Goal: Task Accomplishment & Management: Manage account settings

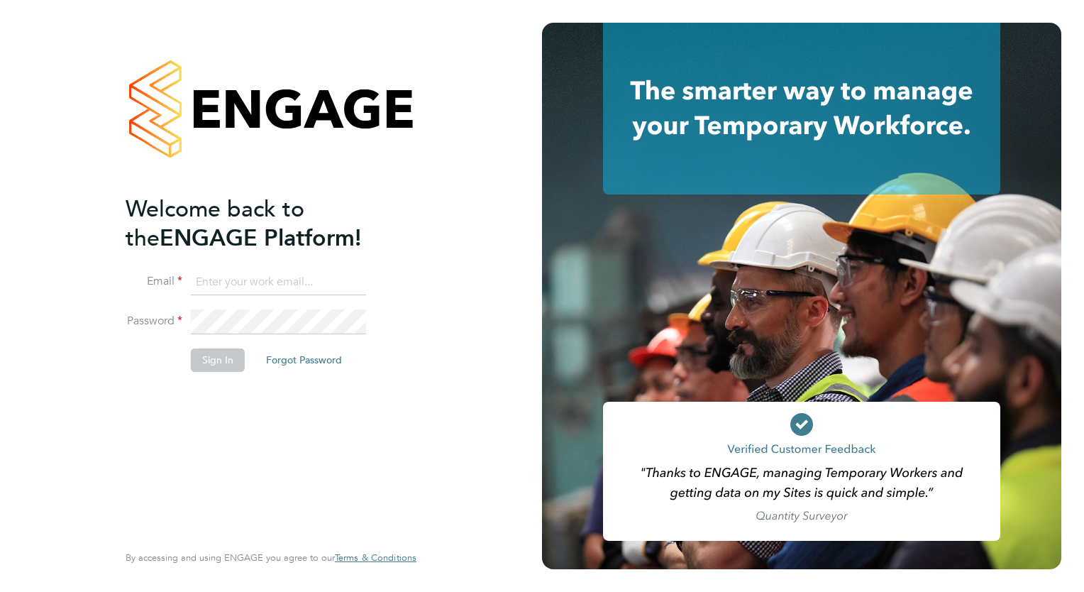
type input "megan.westlotorn@alliancemsp.co.uk"
drag, startPoint x: 217, startPoint y: 364, endPoint x: 214, endPoint y: 353, distance: 11.0
click at [218, 365] on button "Sign In" at bounding box center [218, 359] width 54 height 23
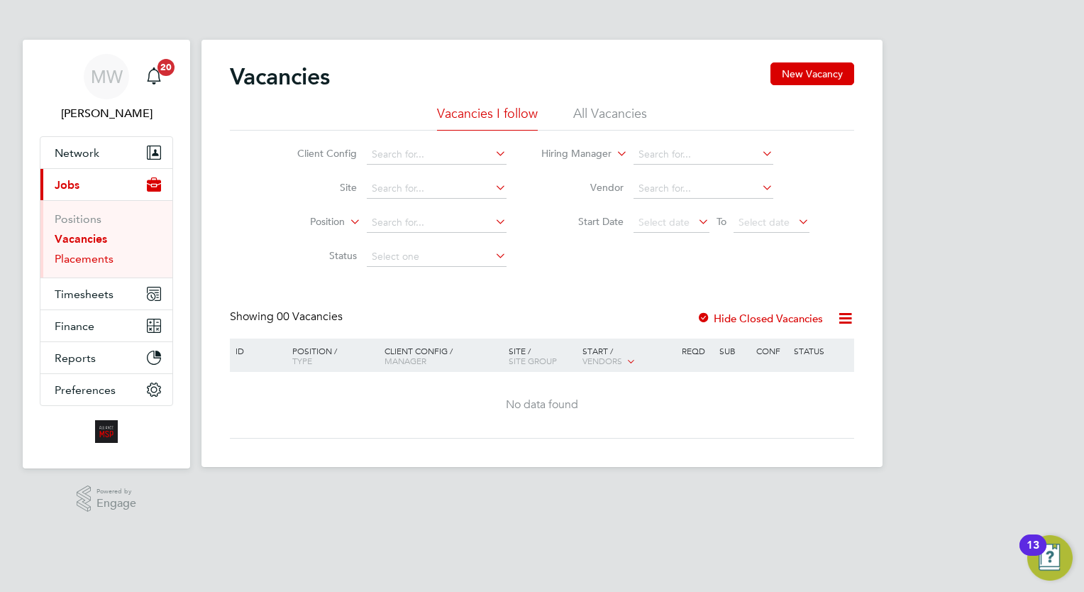
click at [89, 257] on link "Placements" at bounding box center [84, 258] width 59 height 13
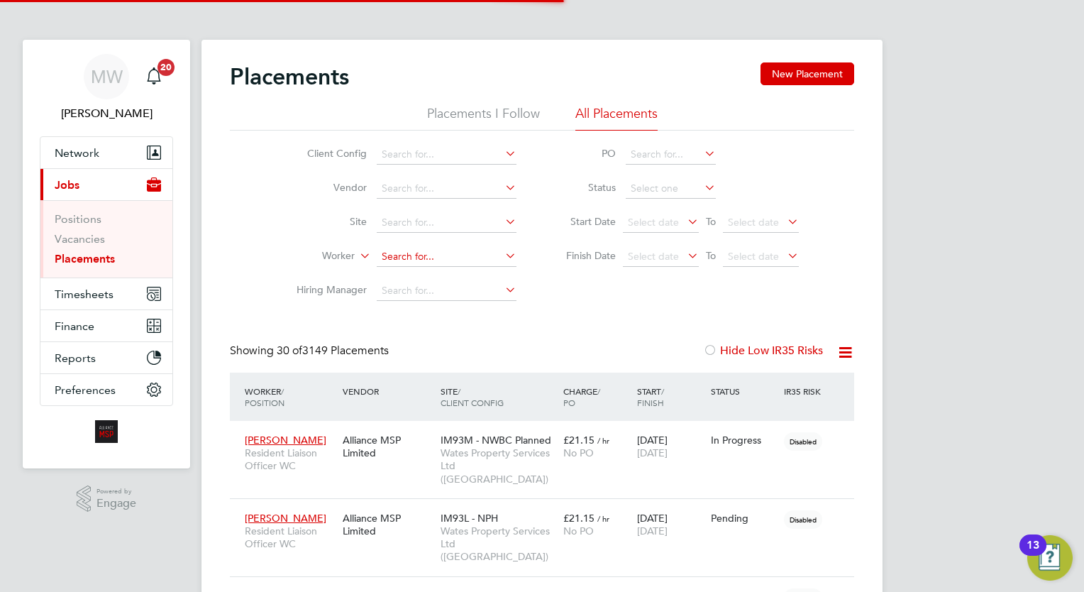
click at [468, 254] on input at bounding box center [447, 257] width 140 height 20
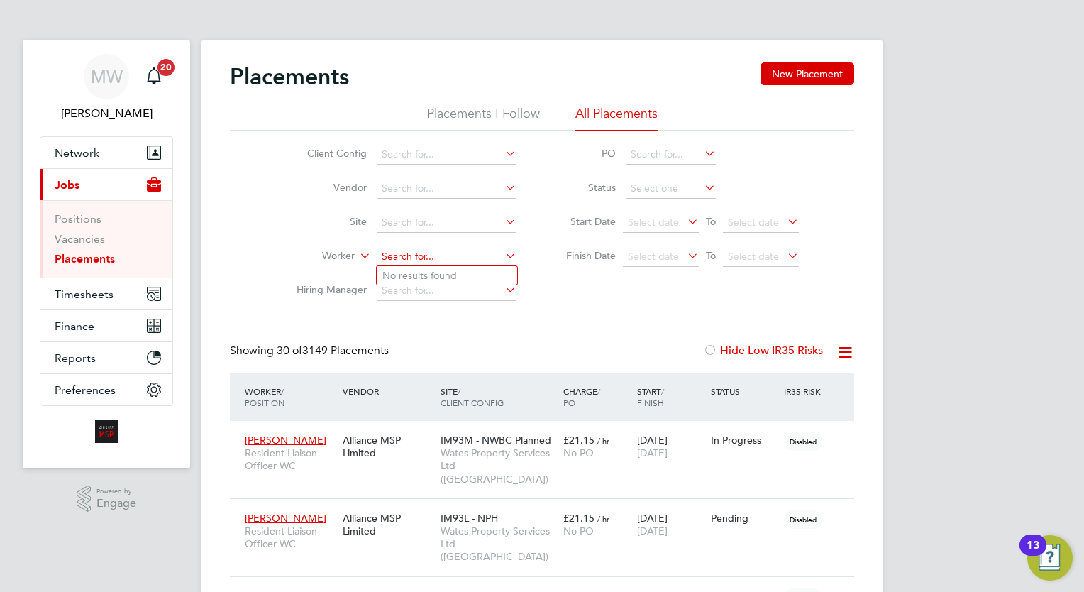
paste input "C / 236984 /"
type input "C / 236984 /"
click at [502, 251] on icon at bounding box center [502, 255] width 0 height 20
click at [397, 262] on input at bounding box center [447, 257] width 140 height 20
click at [473, 277] on li "Darius W illiams" at bounding box center [447, 275] width 140 height 19
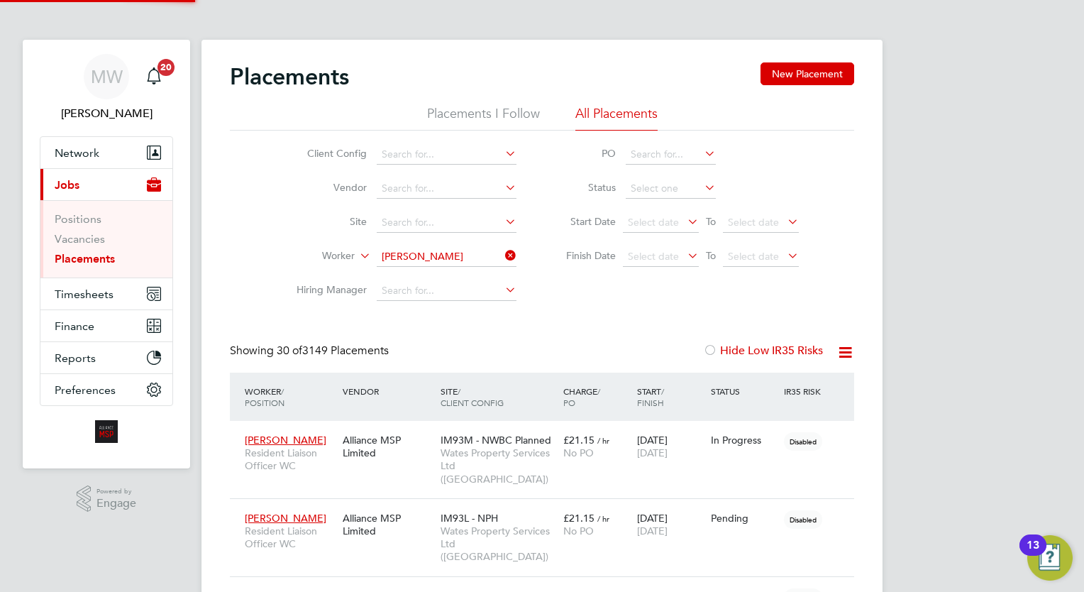
type input "[PERSON_NAME]"
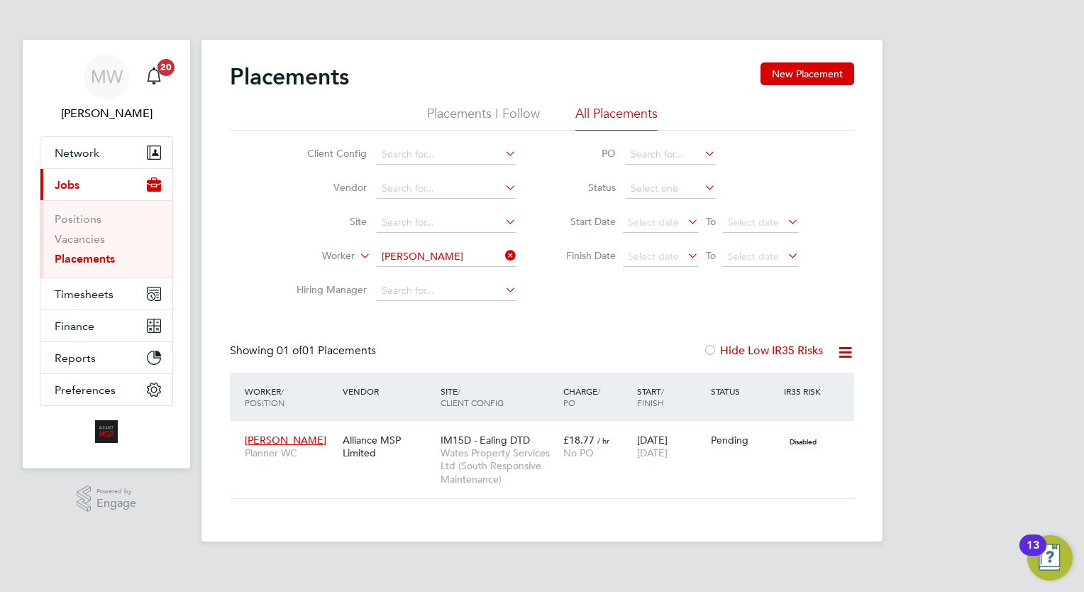
click at [709, 564] on html "MW Megan Westlotorn Notifications 20 Applications: Network Team Members Busines…" at bounding box center [542, 282] width 1084 height 564
click at [598, 438] on span "/ hr" at bounding box center [603, 440] width 12 height 11
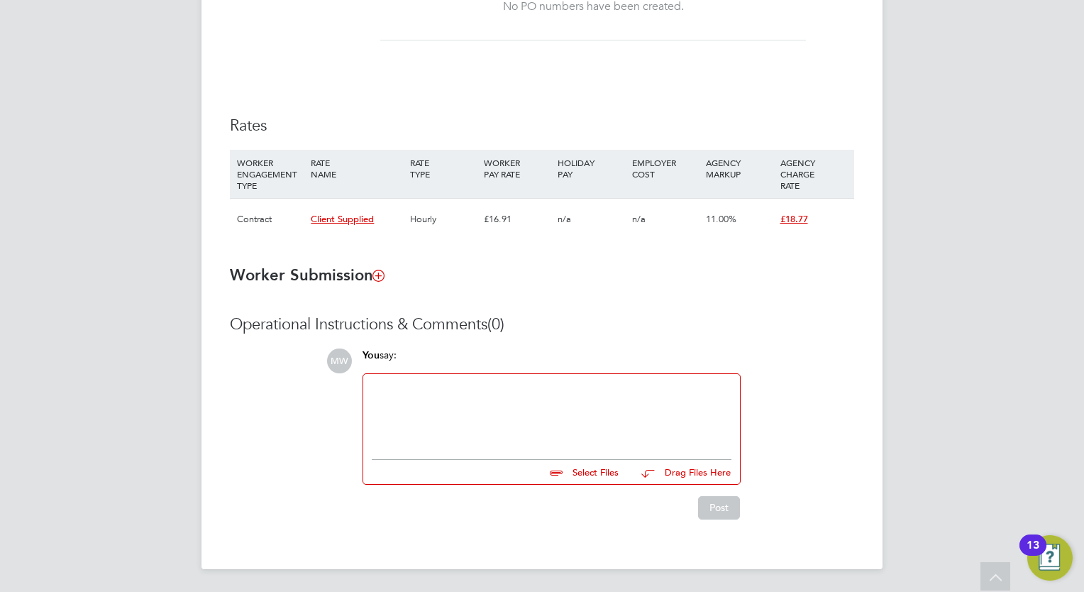
click at [456, 410] on div at bounding box center [552, 412] width 360 height 61
click at [607, 469] on input "file" at bounding box center [625, 470] width 213 height 20
type input "C:\fakepath\Darius Compliance.zip"
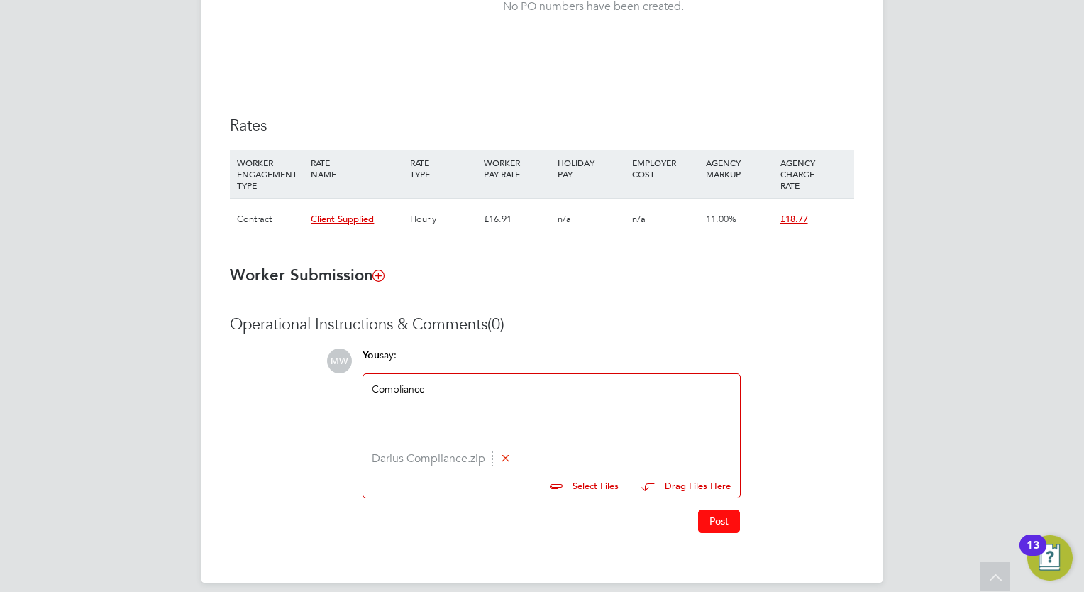
click at [731, 519] on button "Post" at bounding box center [719, 520] width 42 height 23
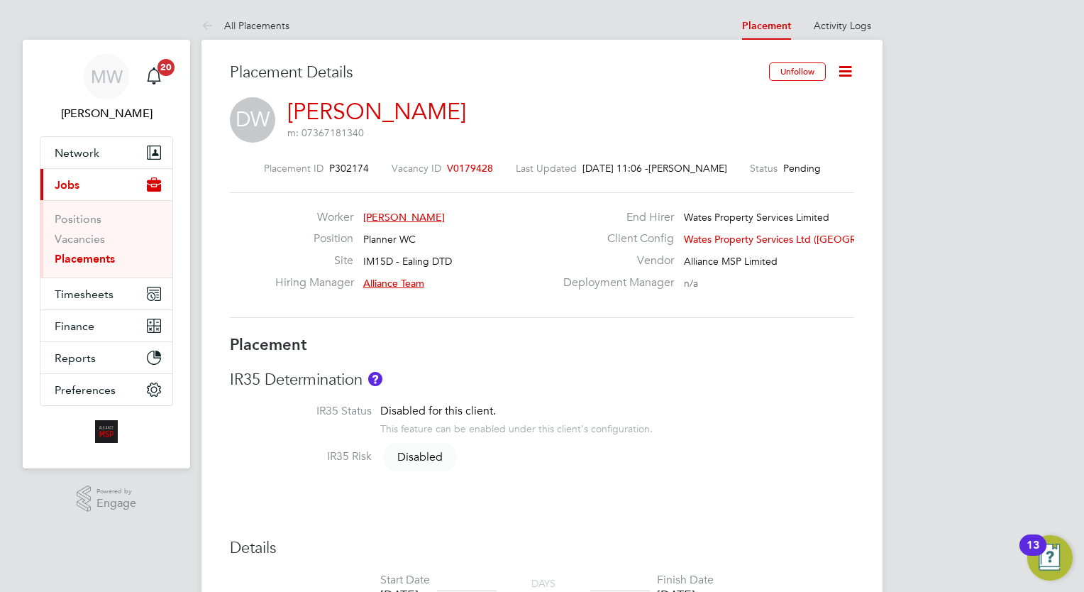
drag, startPoint x: 74, startPoint y: 258, endPoint x: 157, endPoint y: 257, distance: 82.3
click at [74, 258] on link "Placements" at bounding box center [85, 258] width 60 height 13
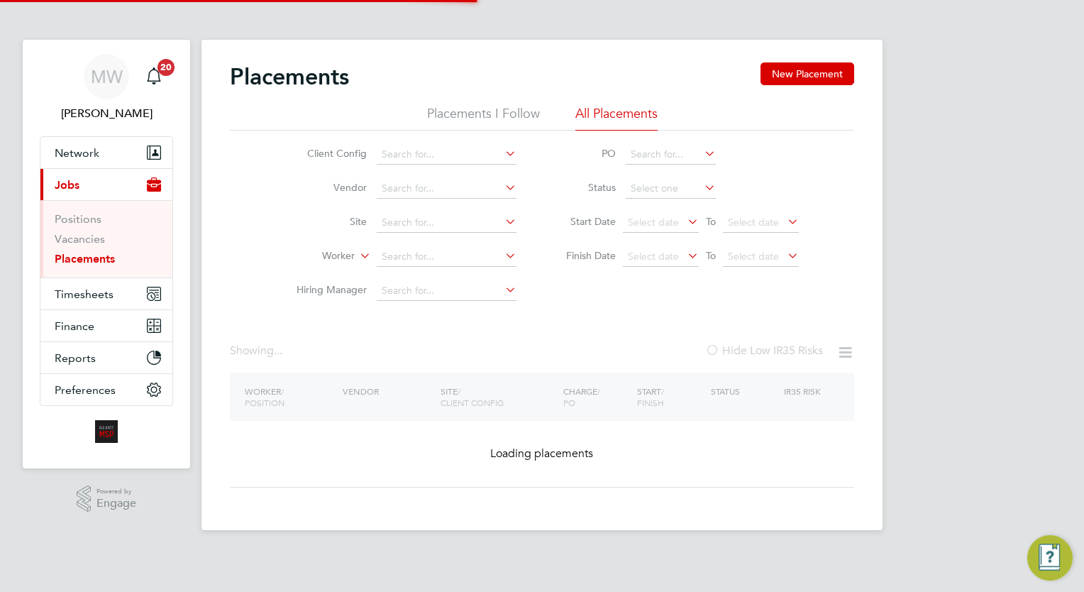
click at [448, 249] on input at bounding box center [447, 257] width 140 height 20
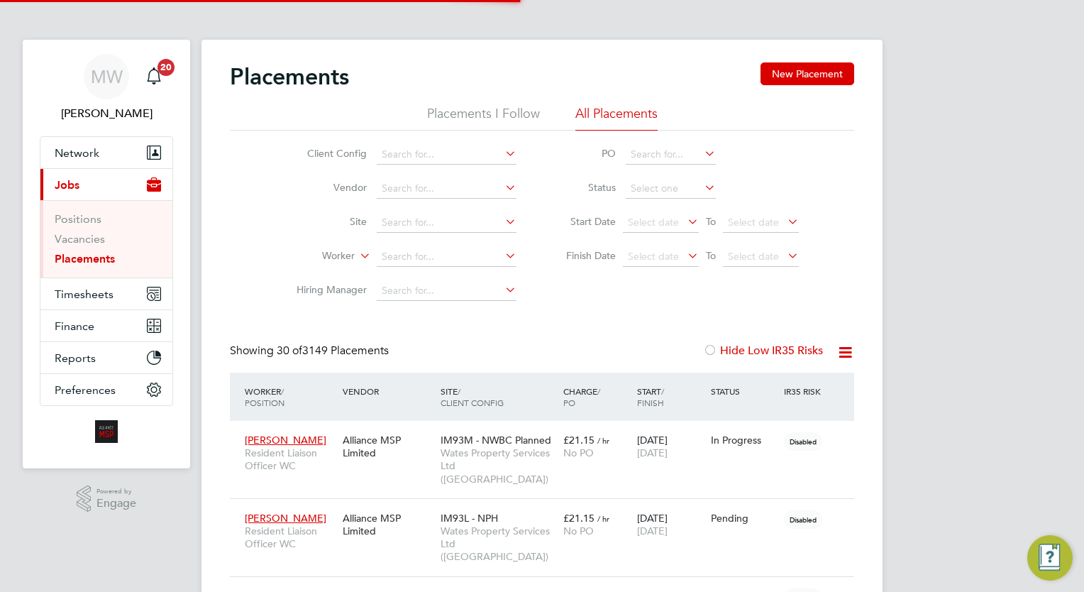
scroll to position [40, 99]
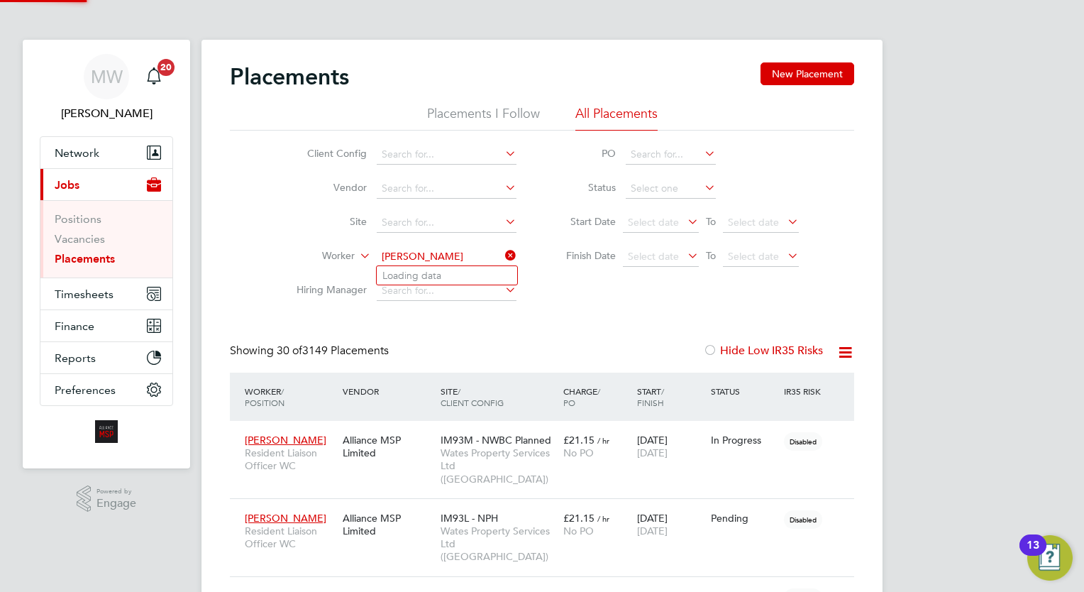
type input "lorian bi"
drag, startPoint x: 709, startPoint y: 228, endPoint x: 531, endPoint y: 309, distance: 195.3
drag, startPoint x: 531, startPoint y: 309, endPoint x: 392, endPoint y: 250, distance: 151.0
click at [392, 250] on input at bounding box center [447, 257] width 140 height 20
click at [420, 274] on b "Bi" at bounding box center [418, 276] width 9 height 12
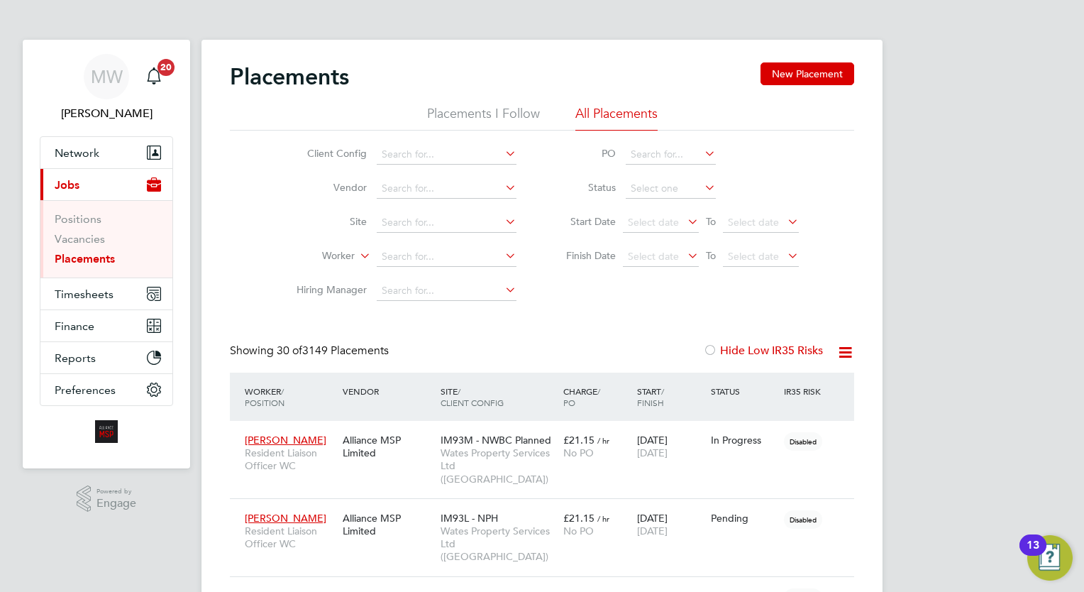
type input "Lorian Bigu"
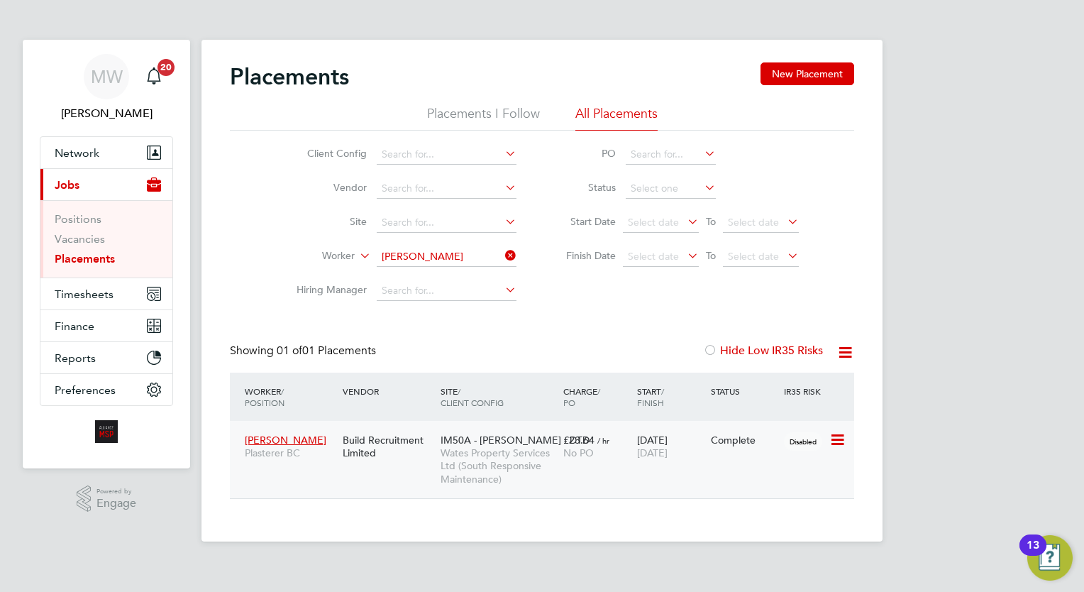
click at [567, 453] on span "No PO" at bounding box center [578, 452] width 31 height 13
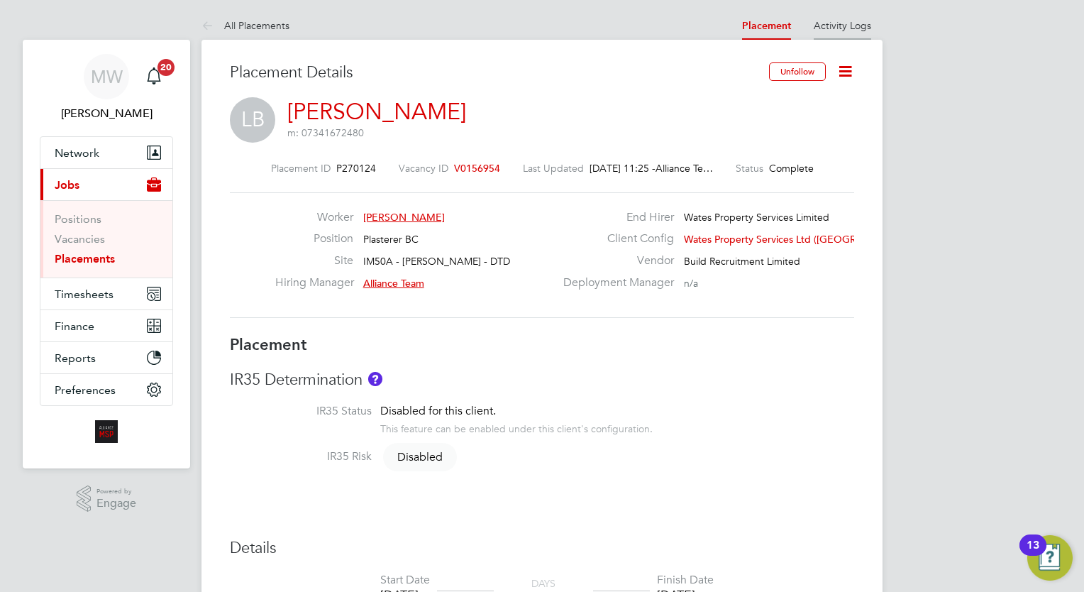
click at [851, 35] on li "Activity Logs" at bounding box center [842, 25] width 57 height 28
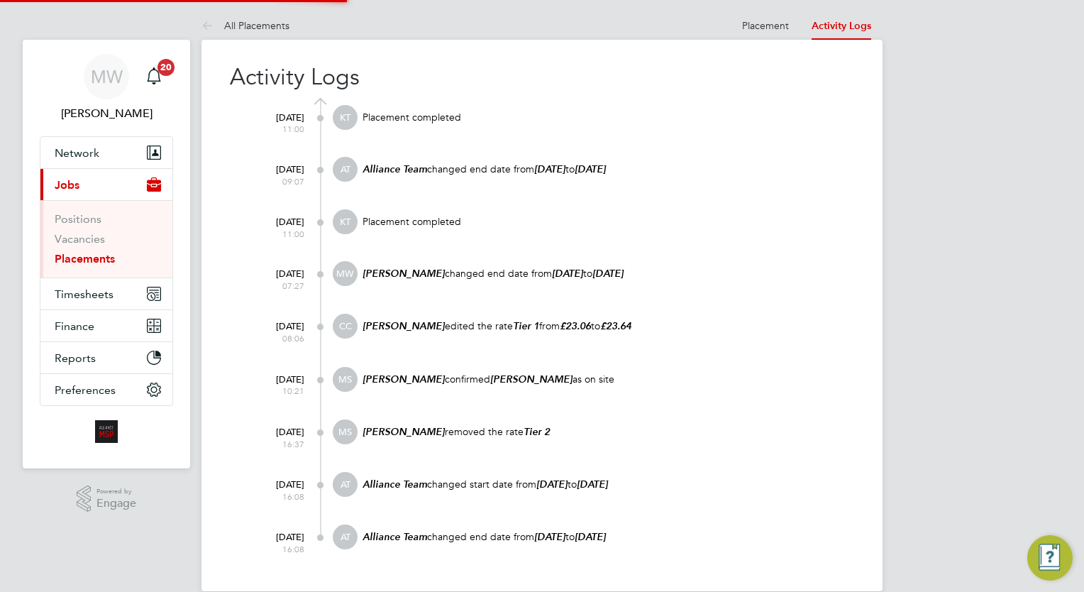
click at [780, 18] on li "Placement" at bounding box center [765, 25] width 47 height 28
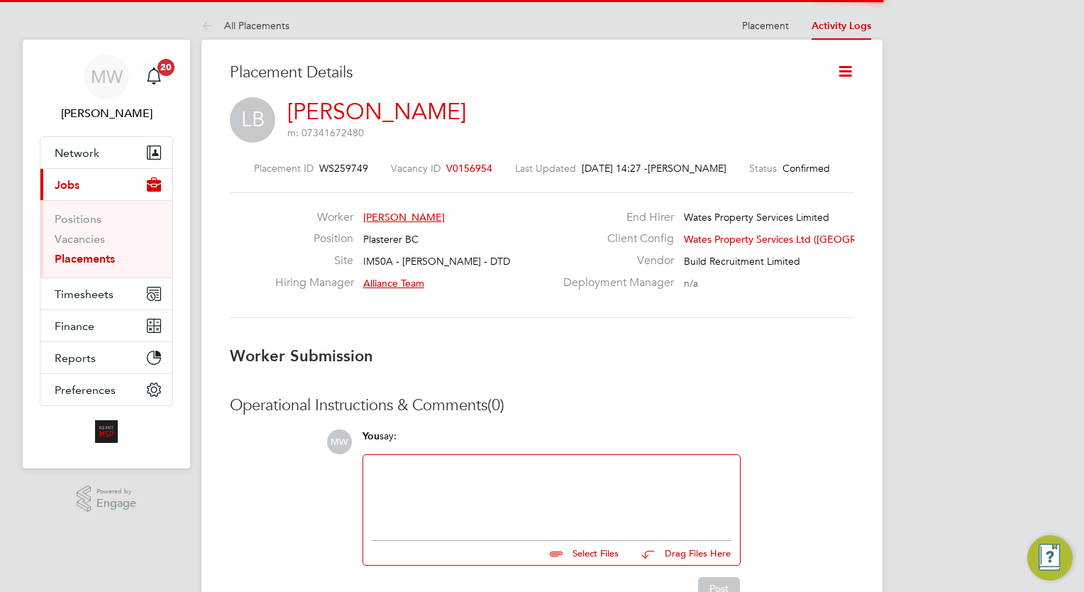
scroll to position [6, 6]
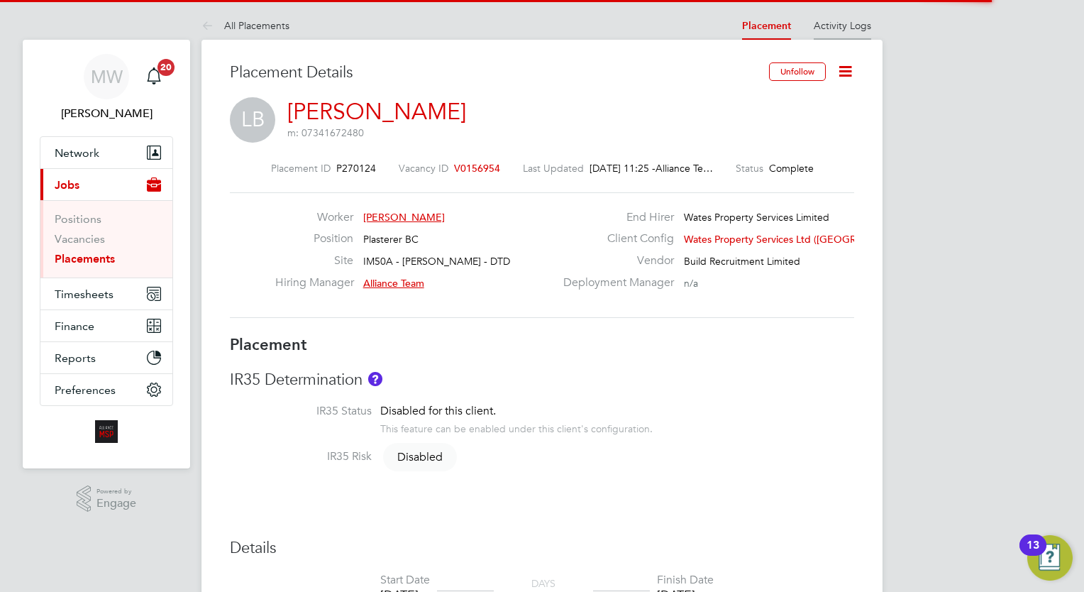
click at [848, 26] on link "Activity Logs" at bounding box center [842, 25] width 57 height 13
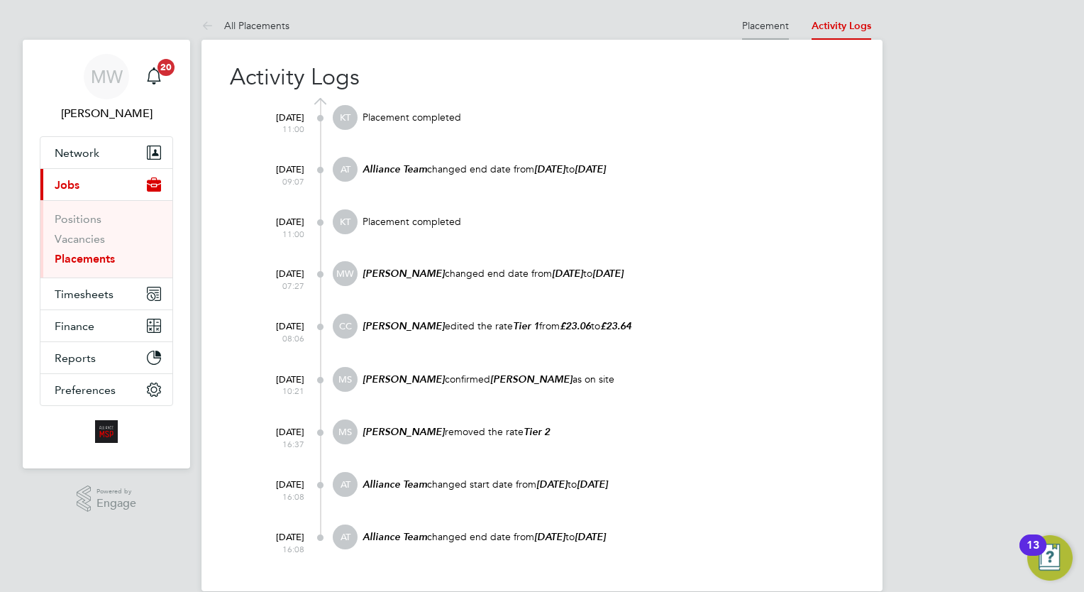
click at [772, 33] on li "Placement" at bounding box center [765, 25] width 47 height 28
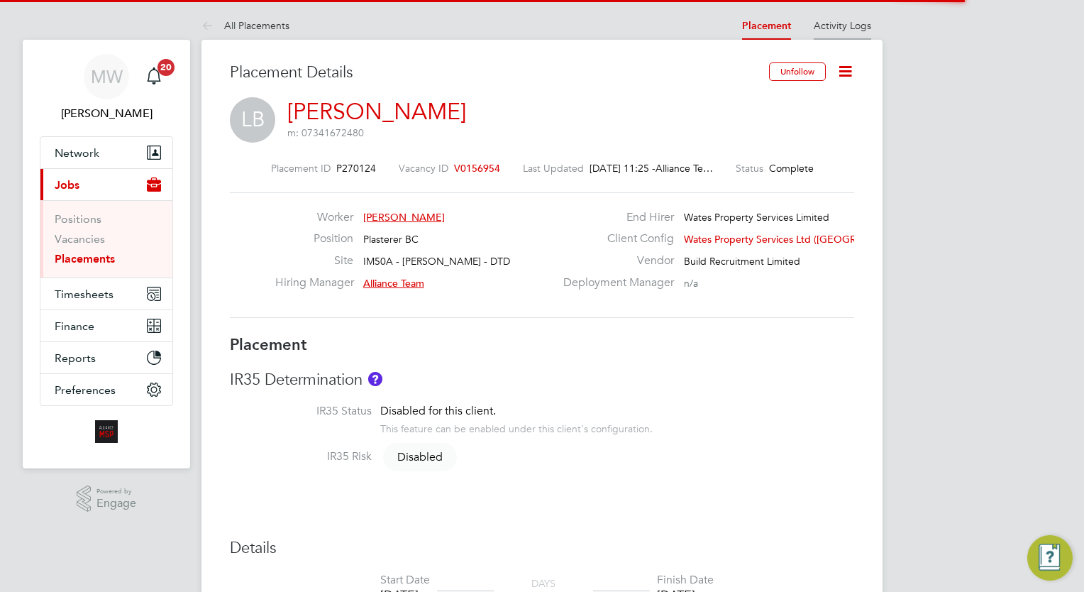
click at [835, 35] on li "Activity Logs" at bounding box center [842, 25] width 57 height 28
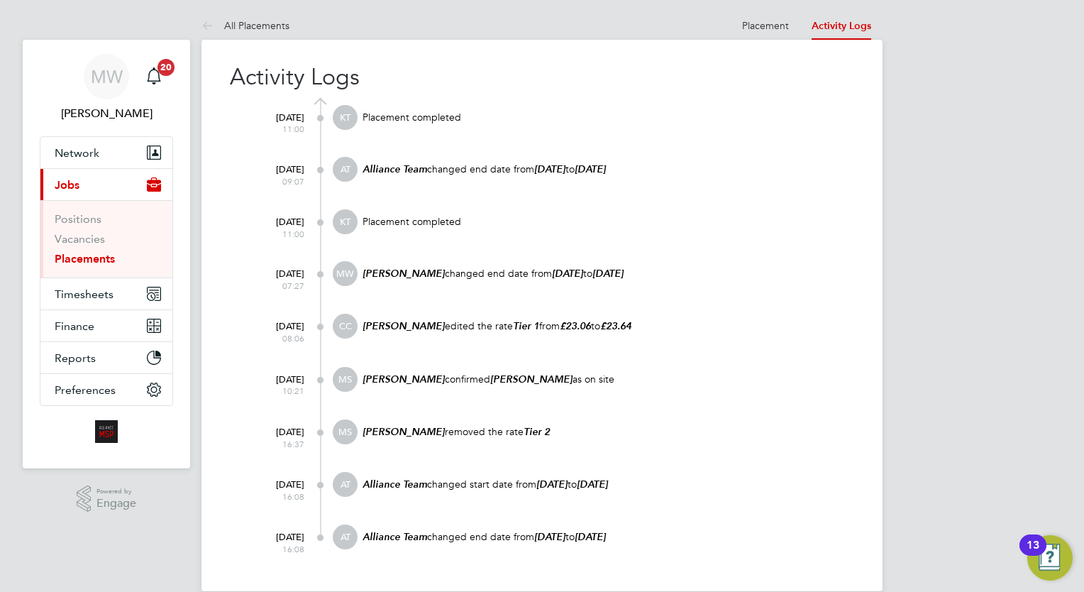
click at [795, 13] on ul "Placement Activity Logs" at bounding box center [807, 25] width 152 height 28
click at [776, 23] on link "Placement" at bounding box center [765, 25] width 47 height 13
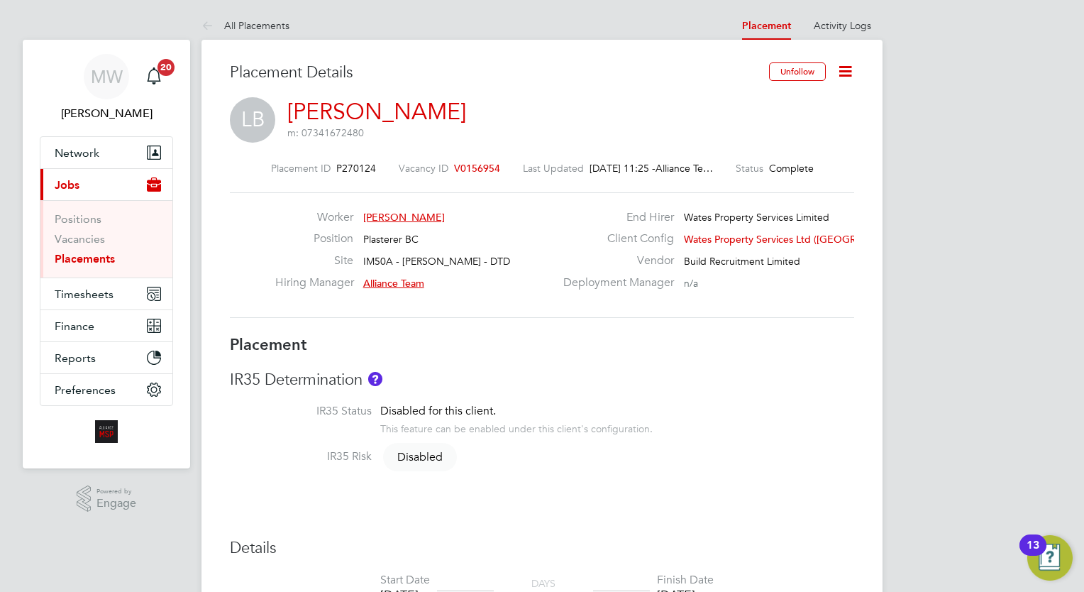
click at [854, 70] on icon at bounding box center [846, 71] width 18 height 18
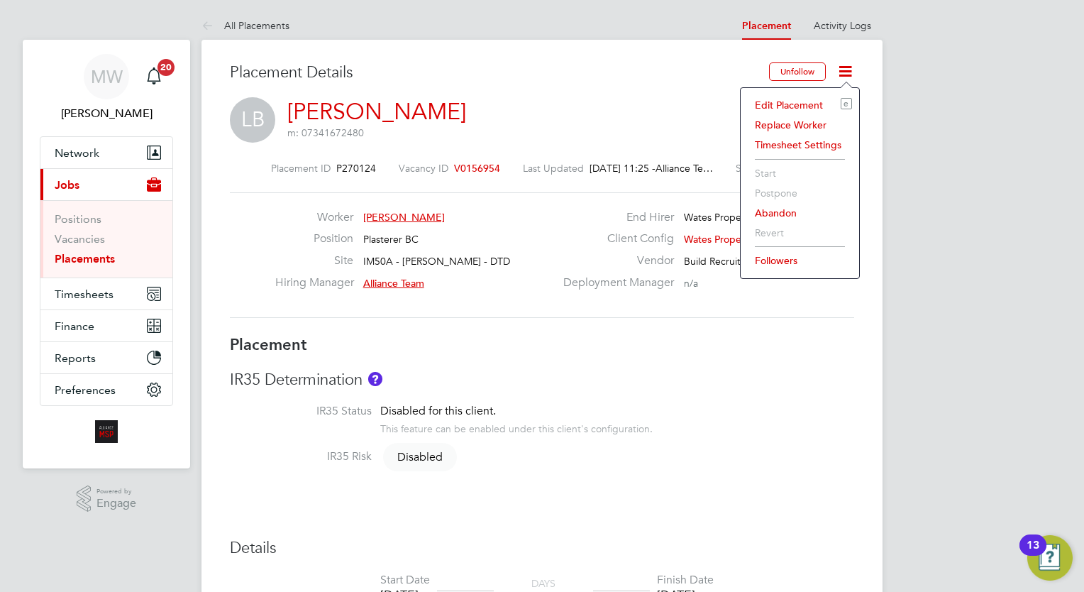
click at [815, 98] on li "Edit Placement e" at bounding box center [800, 105] width 104 height 20
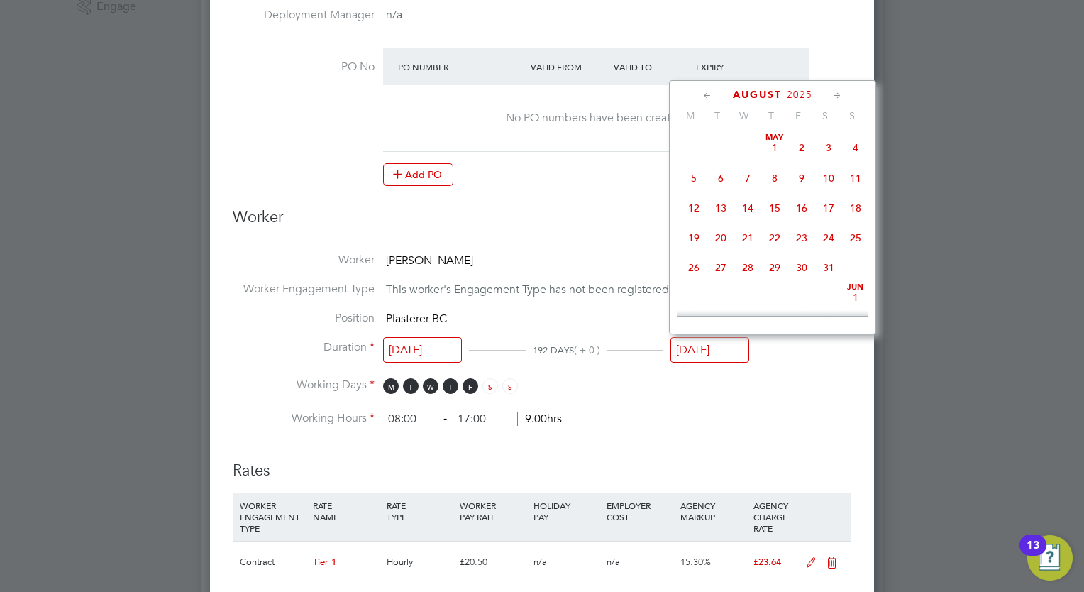
click at [734, 337] on input "[DATE]" at bounding box center [709, 350] width 79 height 26
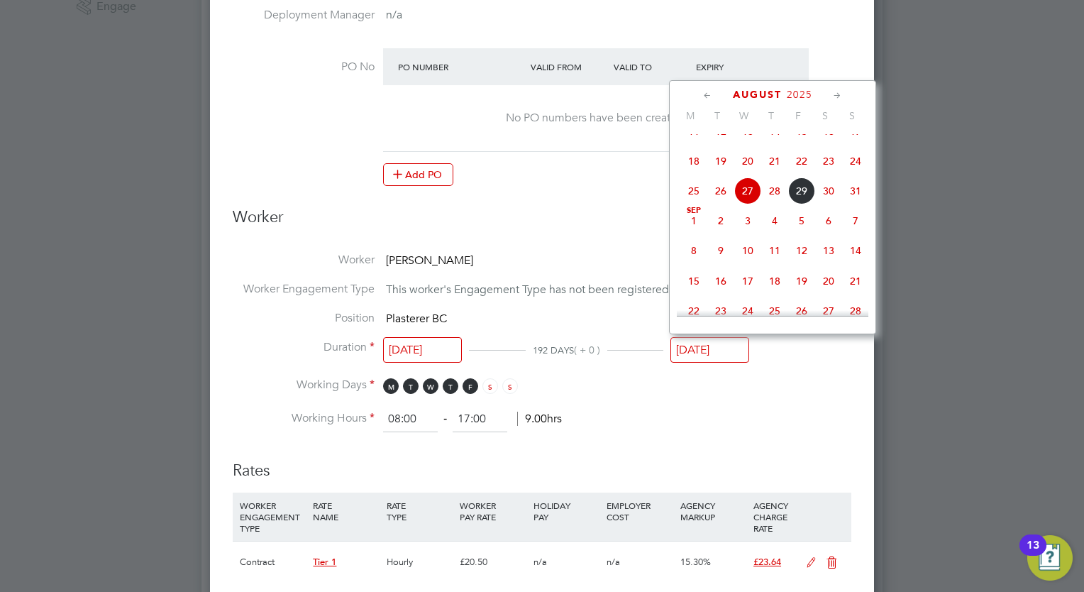
click at [817, 368] on li "Duration 17 Feb 2025 192 DAYS ( + 0 ) 27 Aug 2025" at bounding box center [542, 359] width 619 height 38
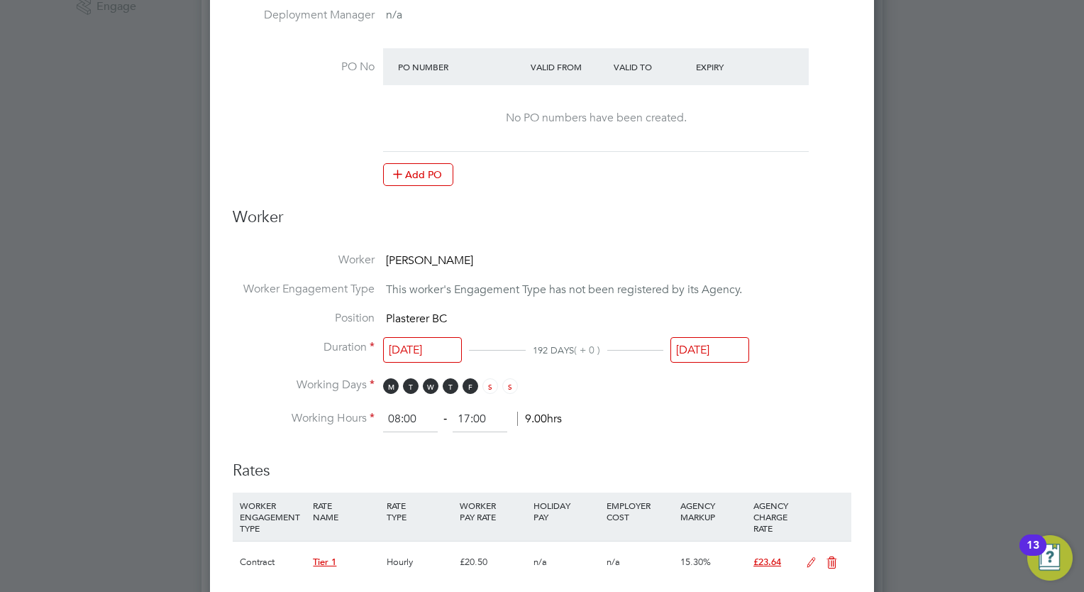
click at [735, 349] on input "[DATE]" at bounding box center [709, 350] width 79 height 26
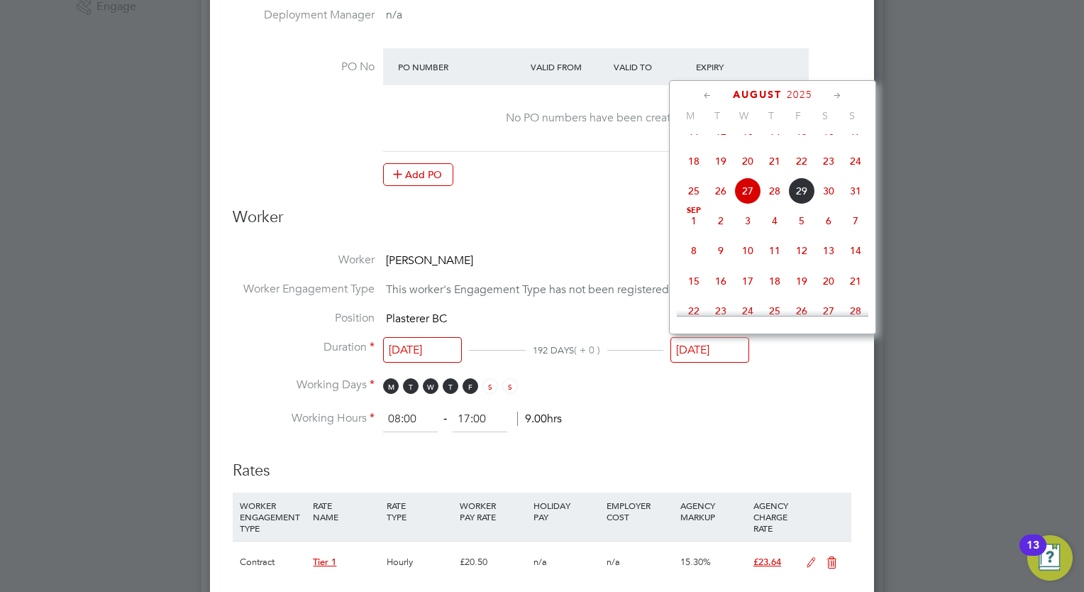
click at [833, 341] on li "Duration 17 Feb 2025 192 DAYS ( + 0 ) 27 Aug 2025" at bounding box center [542, 359] width 619 height 38
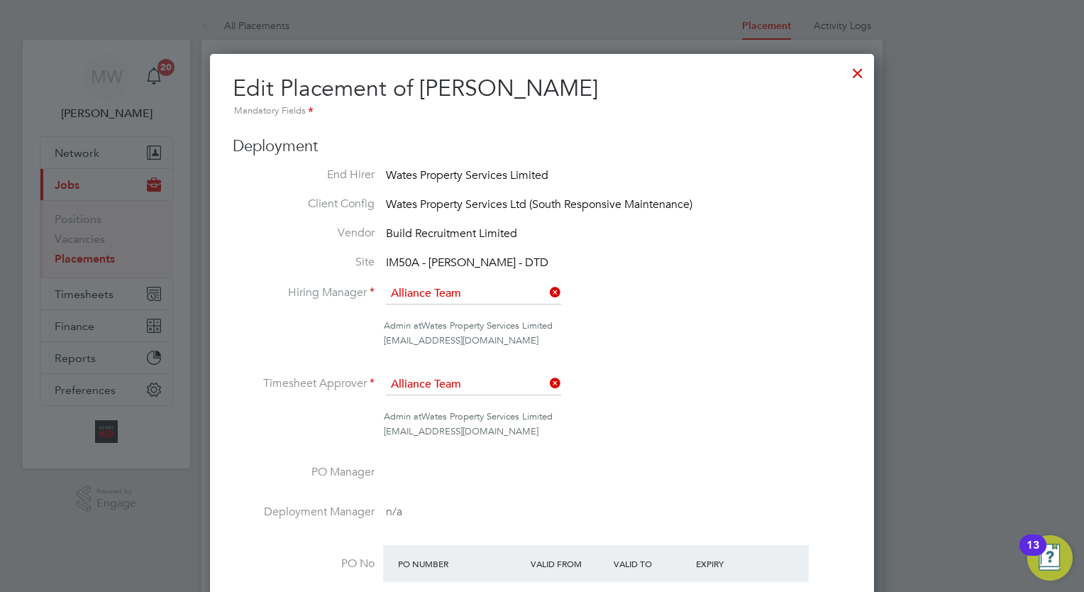
click at [855, 67] on div at bounding box center [858, 70] width 26 height 26
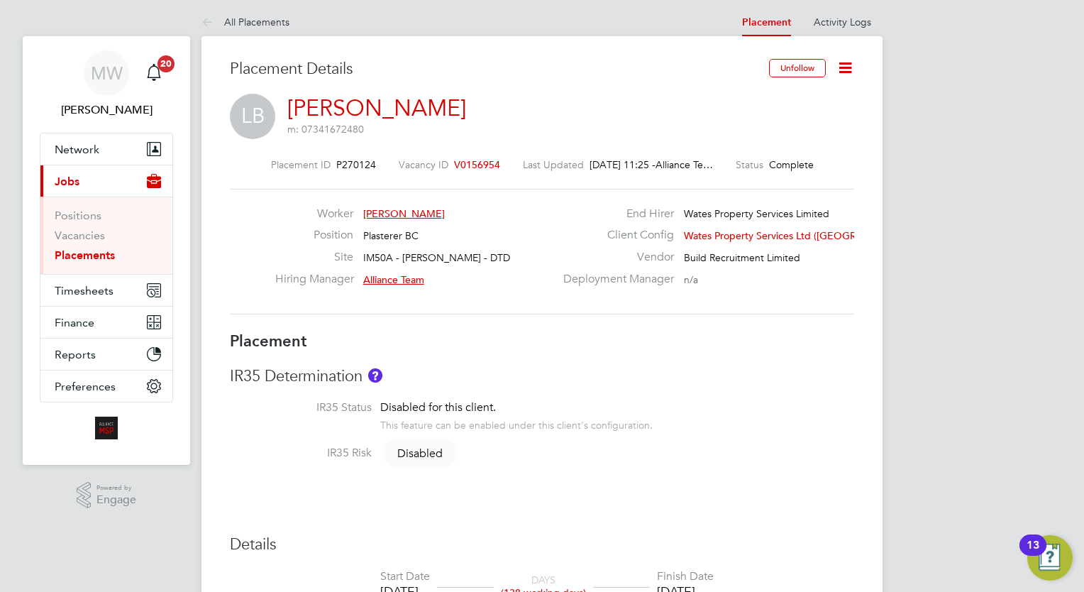
click at [99, 253] on link "Placements" at bounding box center [85, 254] width 60 height 13
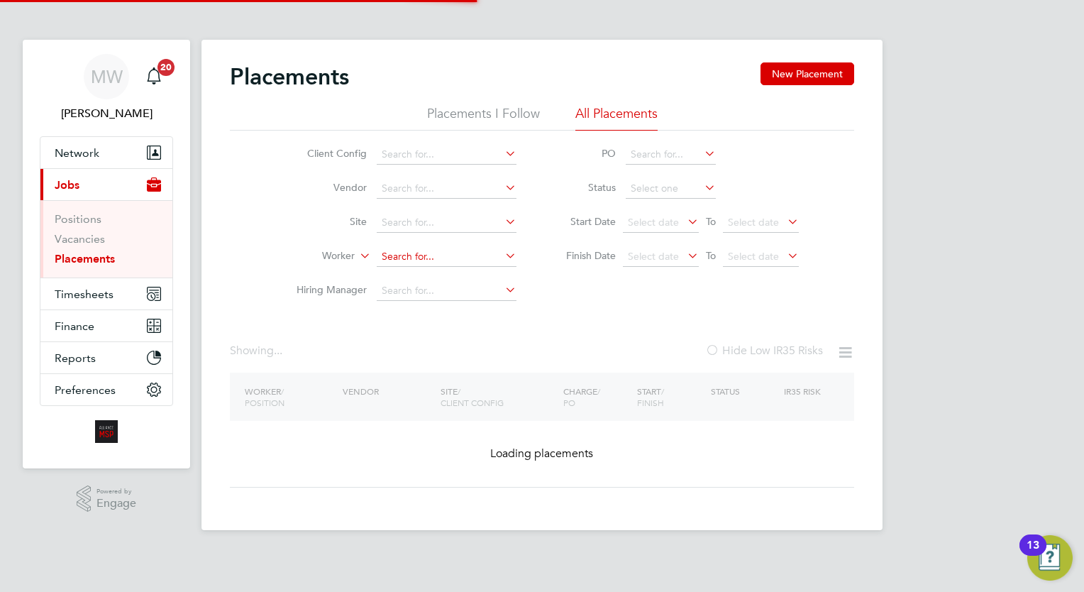
click at [407, 256] on input at bounding box center [447, 257] width 140 height 20
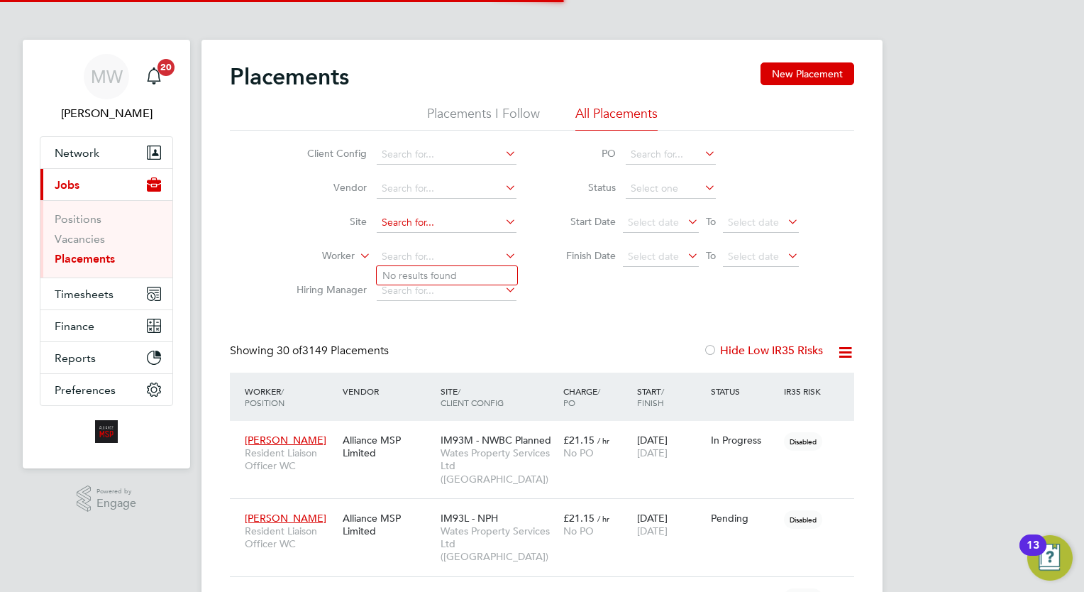
scroll to position [40, 99]
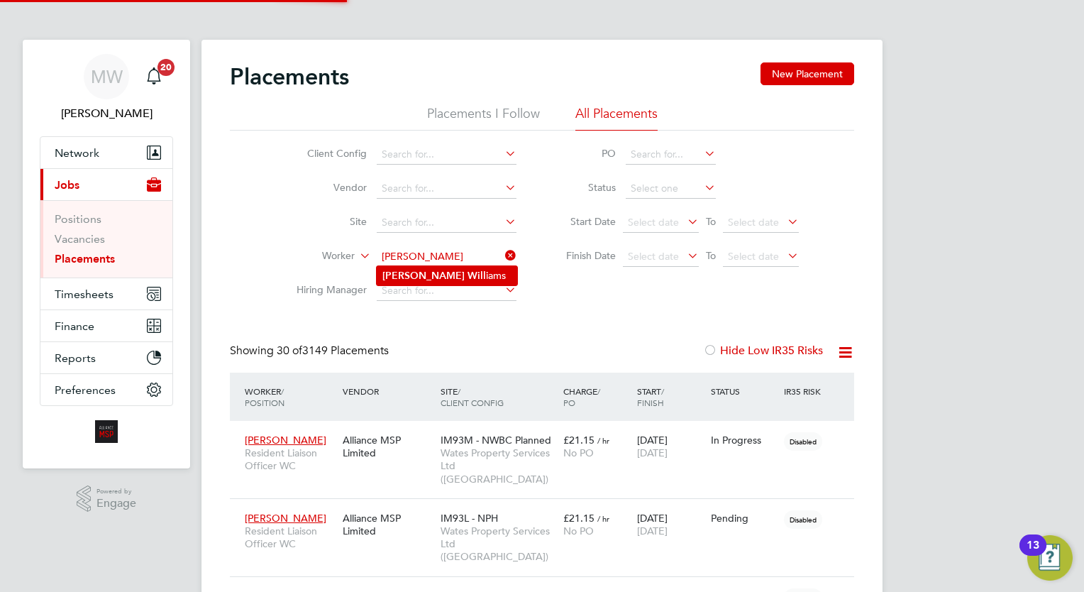
click at [446, 272] on li "Darius Will iams" at bounding box center [447, 275] width 140 height 19
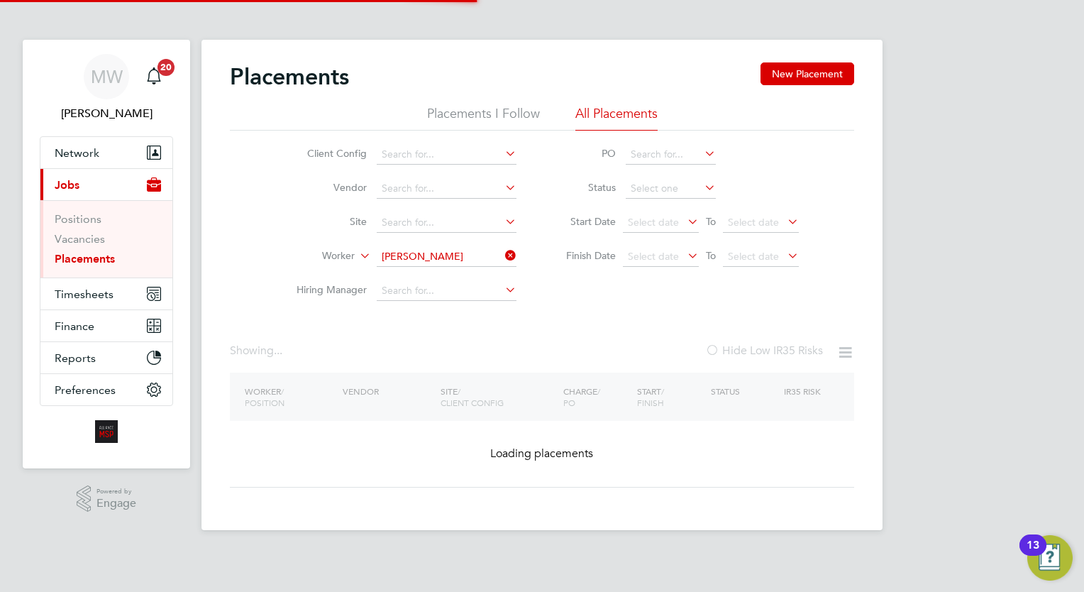
type input "[PERSON_NAME]"
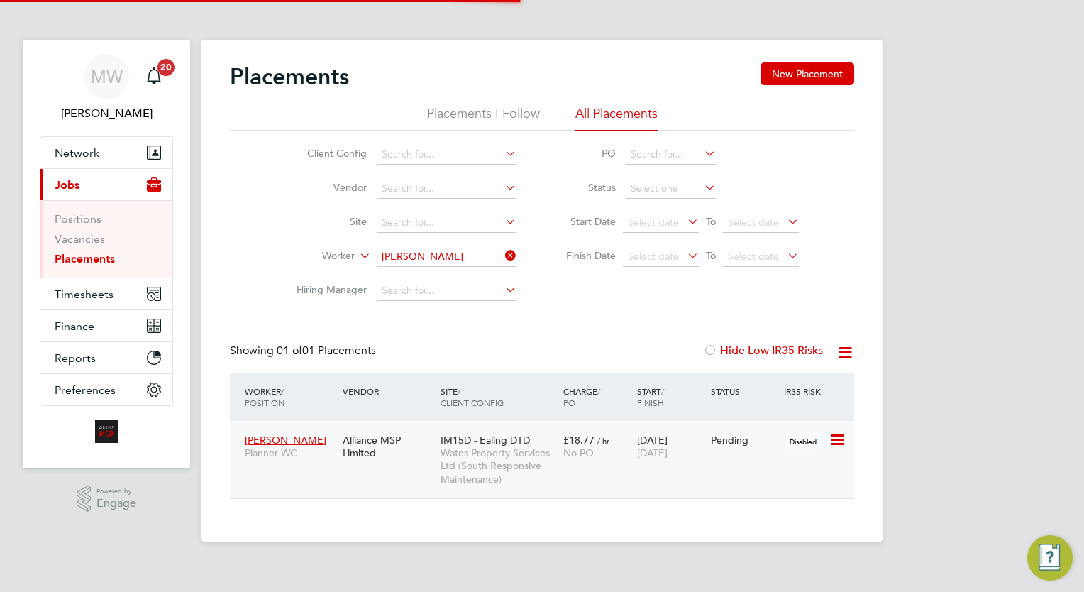
click at [541, 447] on span "Wates Property Services Ltd (South Responsive Maintenance)" at bounding box center [499, 465] width 116 height 39
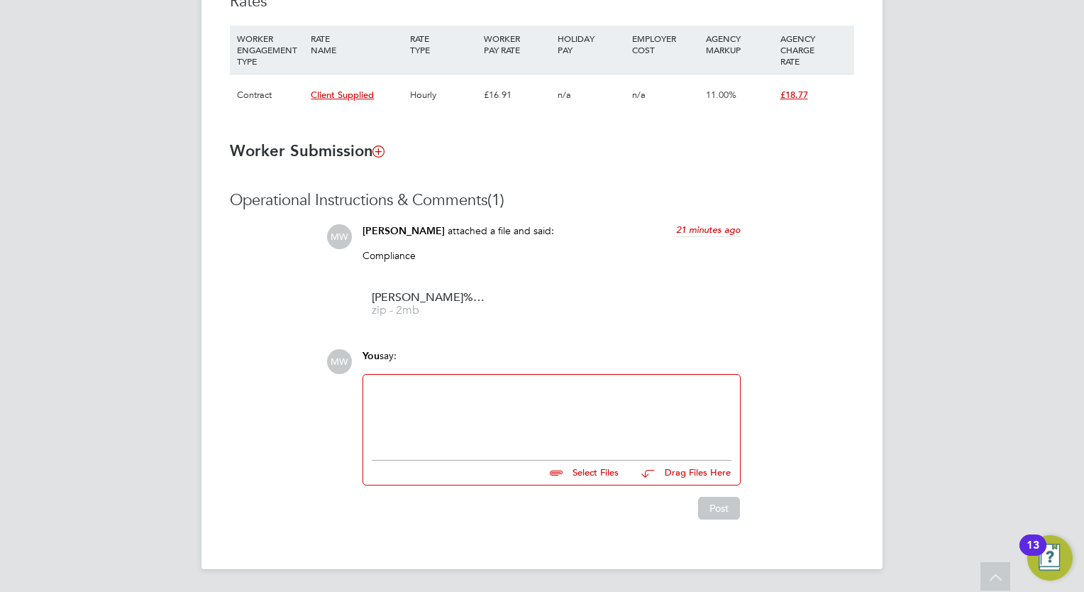
click at [455, 402] on div at bounding box center [552, 413] width 360 height 61
click at [607, 468] on input "file" at bounding box center [625, 470] width 213 height 20
type input "C:\fakepath\Fw_ Daruis Passport.eml"
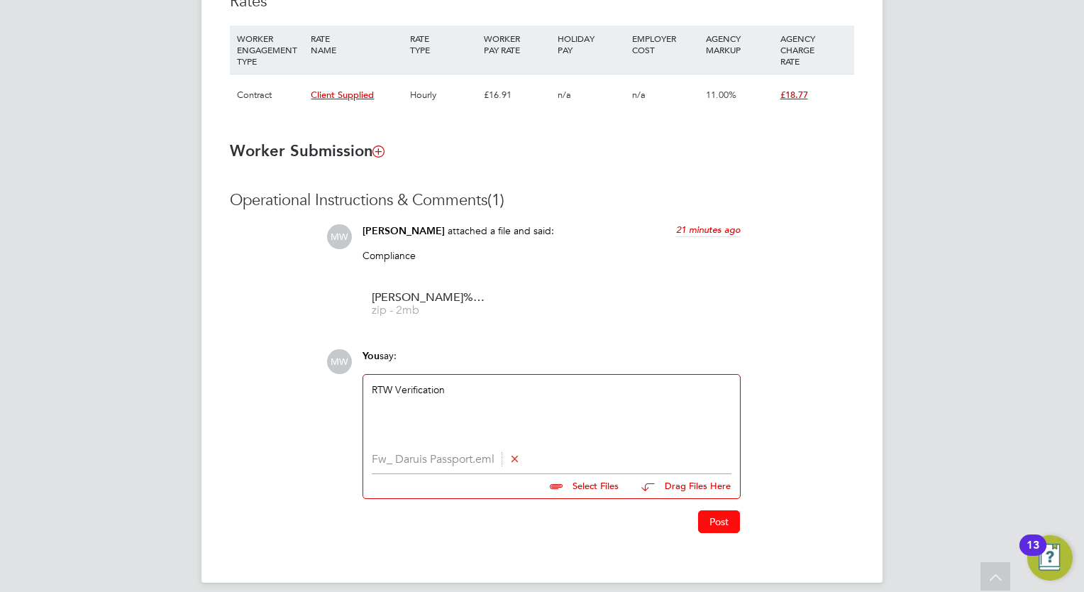
click at [710, 521] on button "Post" at bounding box center [719, 521] width 42 height 23
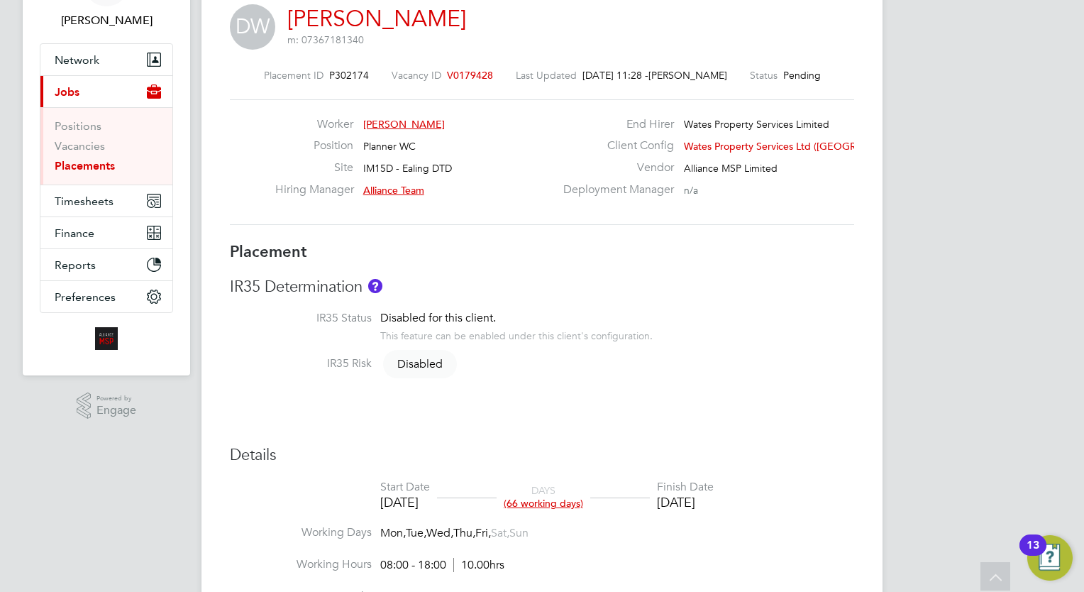
scroll to position [42, 0]
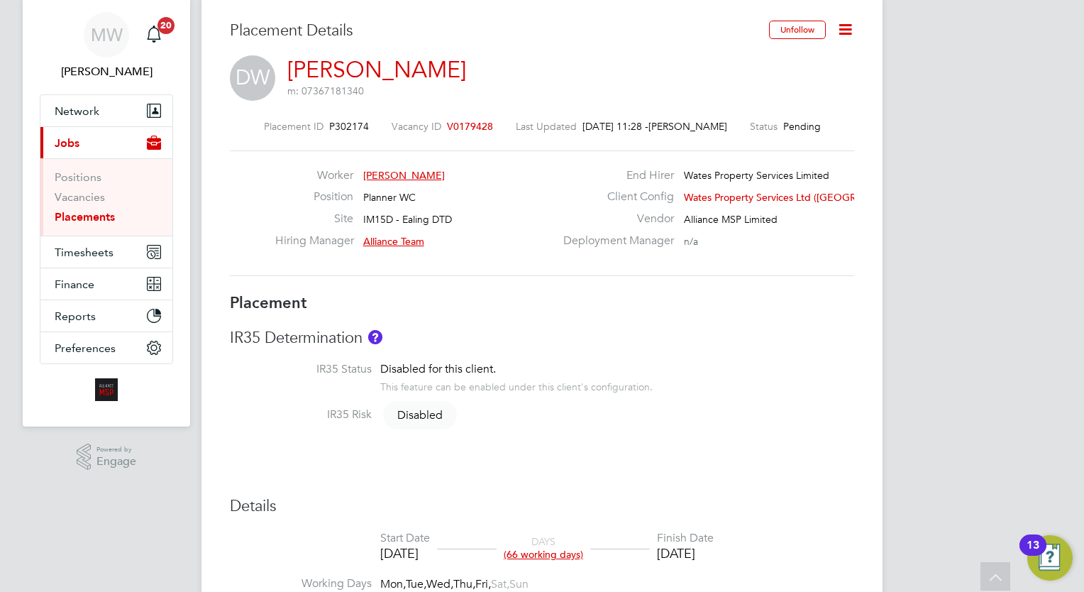
click at [110, 206] on li "Vacancies" at bounding box center [108, 200] width 106 height 20
click at [111, 220] on link "Placements" at bounding box center [85, 216] width 60 height 13
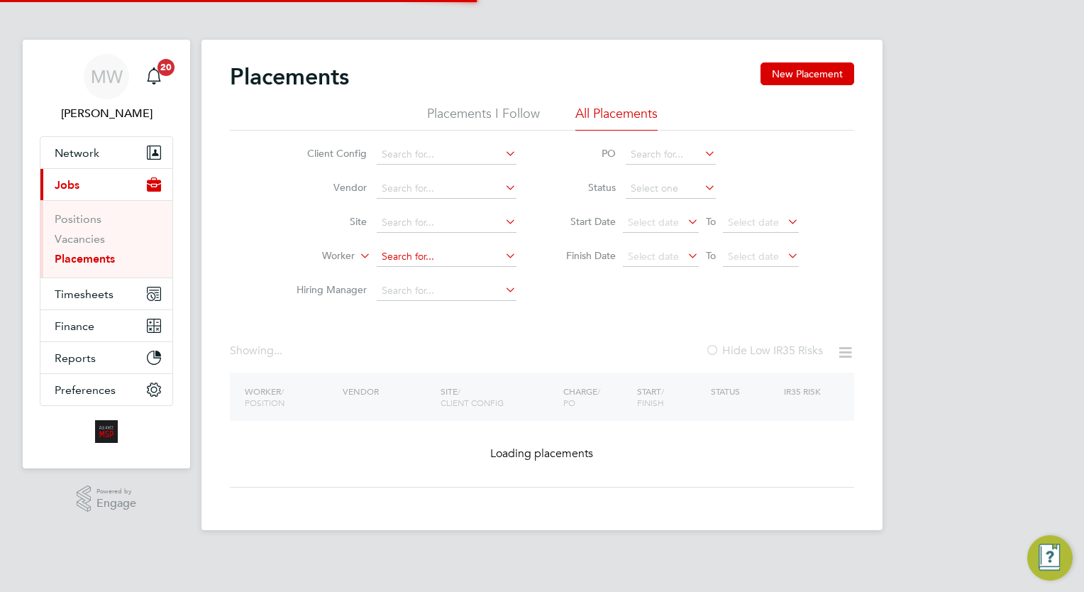
click at [426, 255] on input at bounding box center [447, 257] width 140 height 20
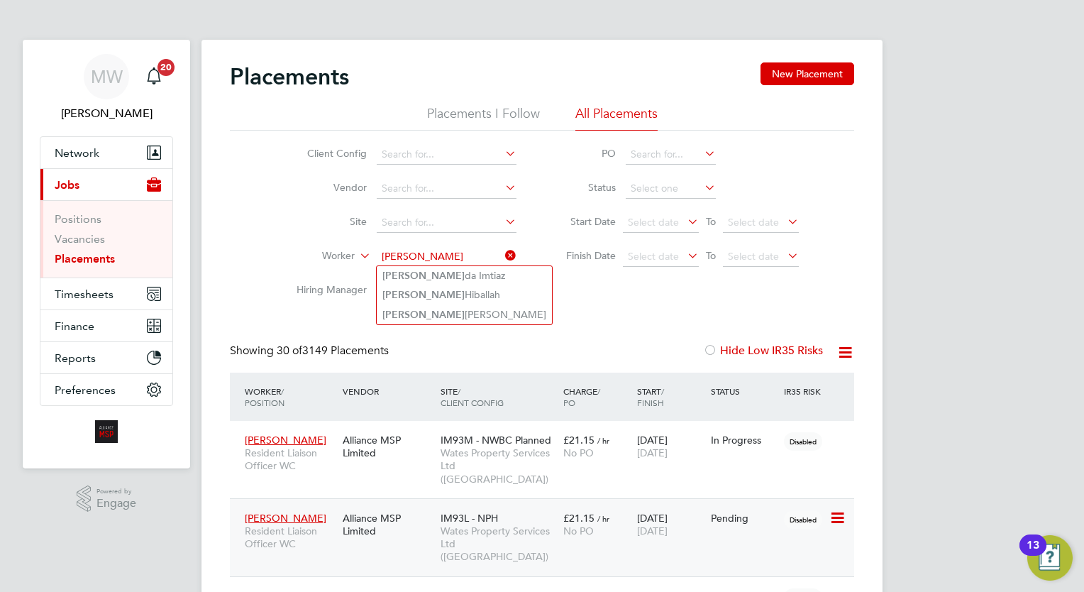
type input "syed"
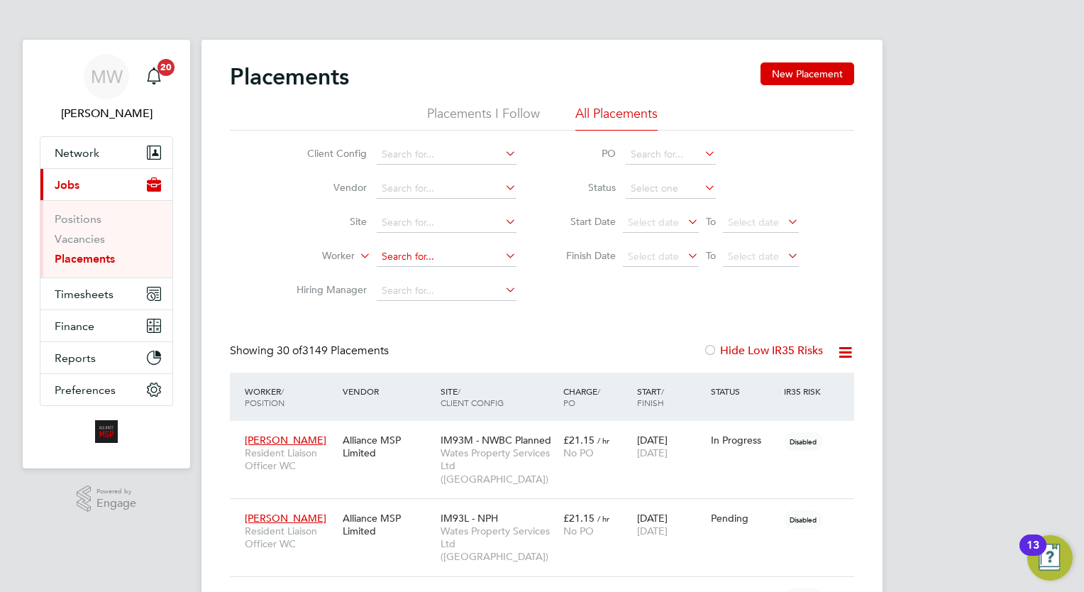
click at [482, 251] on input at bounding box center [447, 257] width 140 height 20
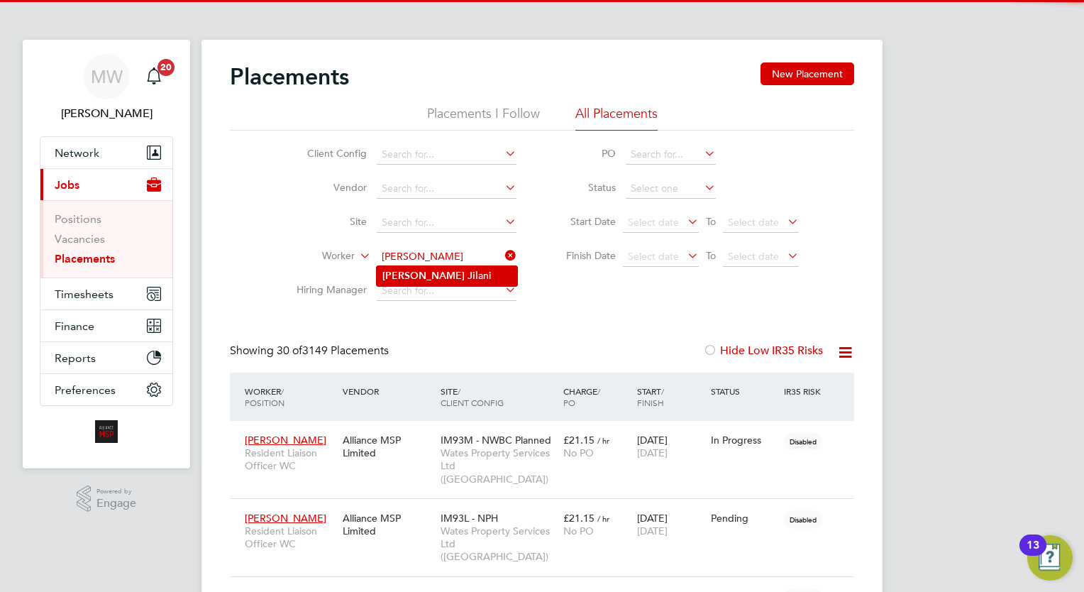
click at [443, 277] on li "Syed Jil ani" at bounding box center [447, 275] width 140 height 19
type input "[PERSON_NAME]"
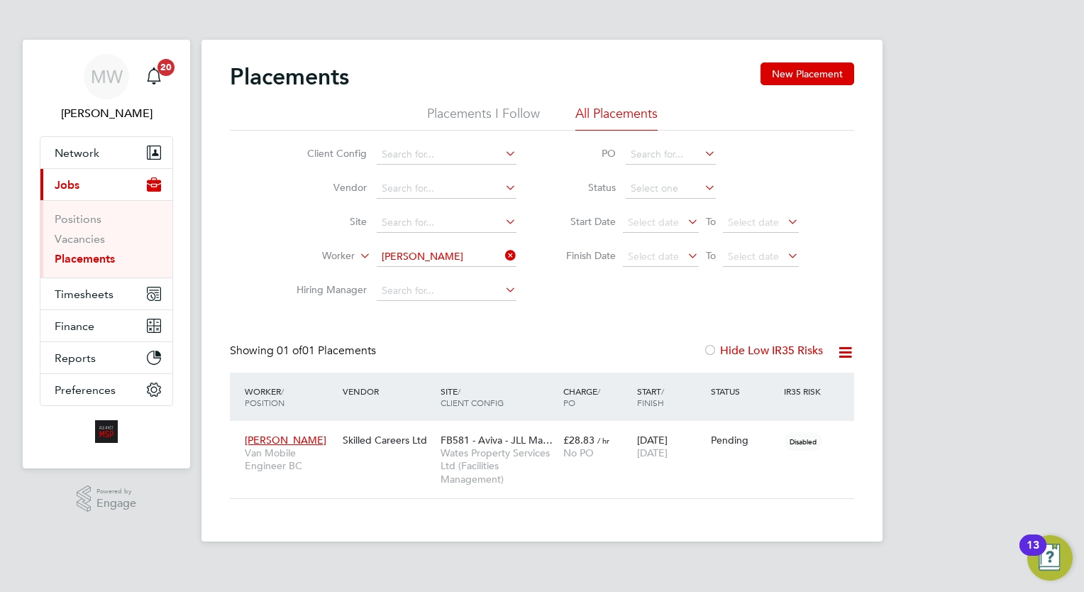
scroll to position [67, 123]
click at [494, 442] on span "FB581 - Aviva - JLL Ma…" at bounding box center [497, 440] width 112 height 13
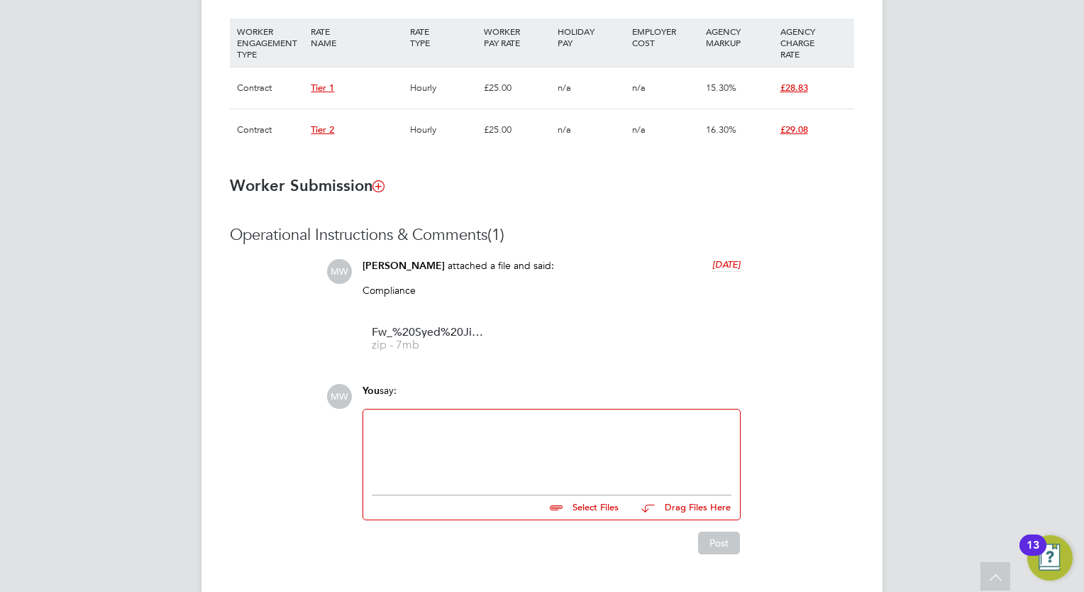
scroll to position [1005, 0]
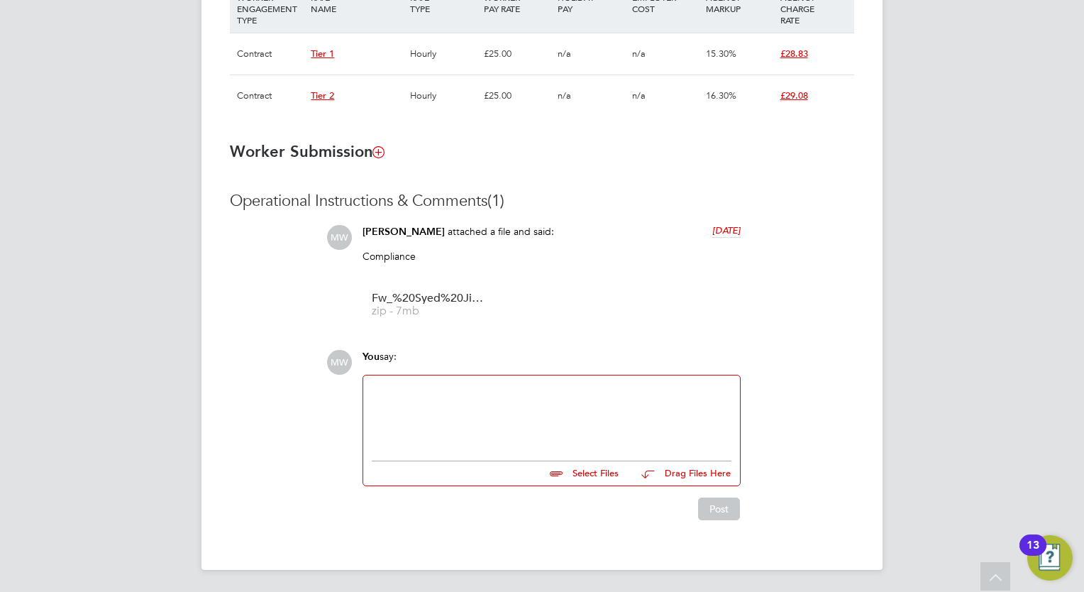
click at [551, 435] on div at bounding box center [552, 414] width 360 height 61
click at [611, 475] on input "file" at bounding box center [625, 471] width 213 height 20
type input "C:\fakepath\DOC.pdf"
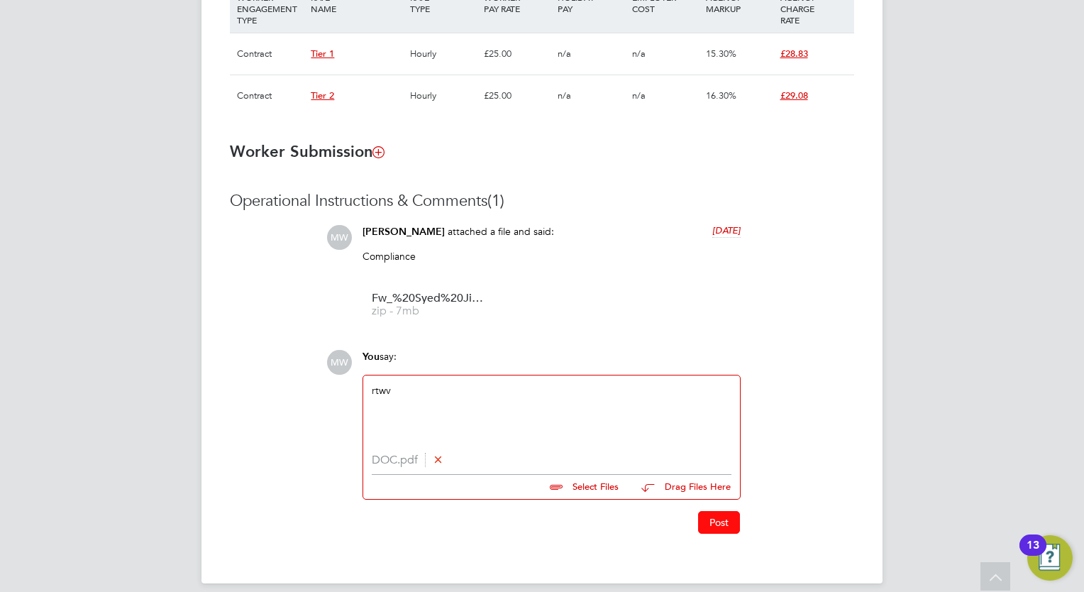
click at [735, 519] on button "Post" at bounding box center [719, 522] width 42 height 23
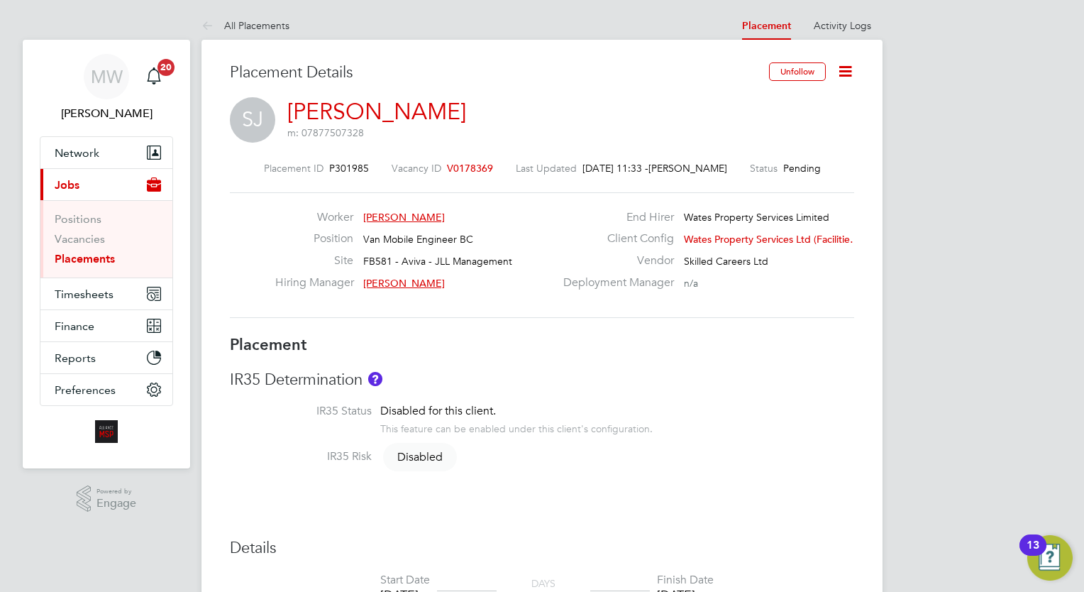
click at [99, 255] on link "Placements" at bounding box center [85, 258] width 60 height 13
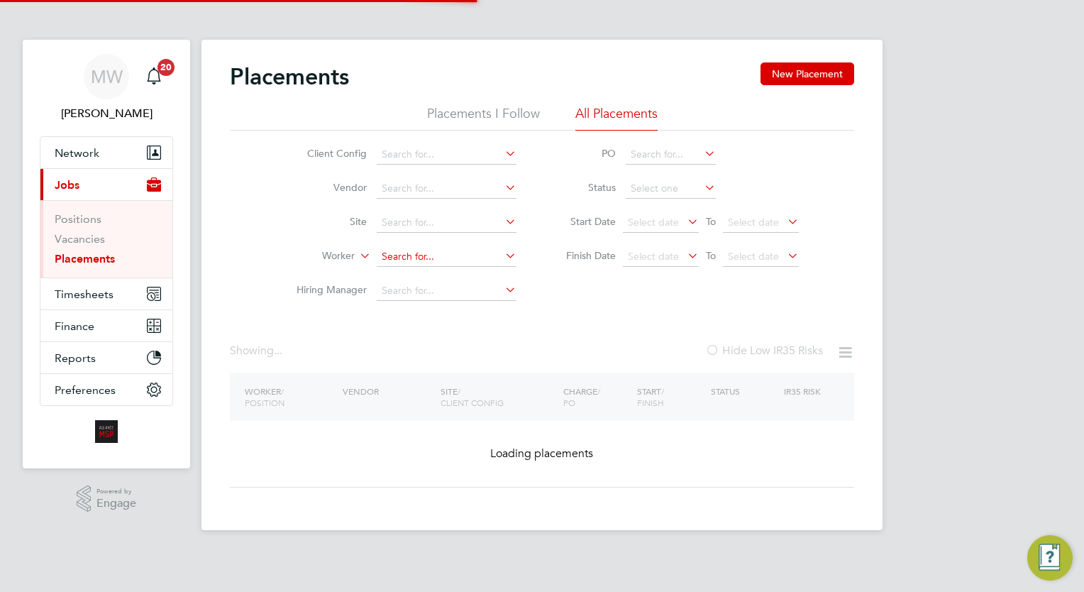
click at [394, 255] on input at bounding box center [447, 257] width 140 height 20
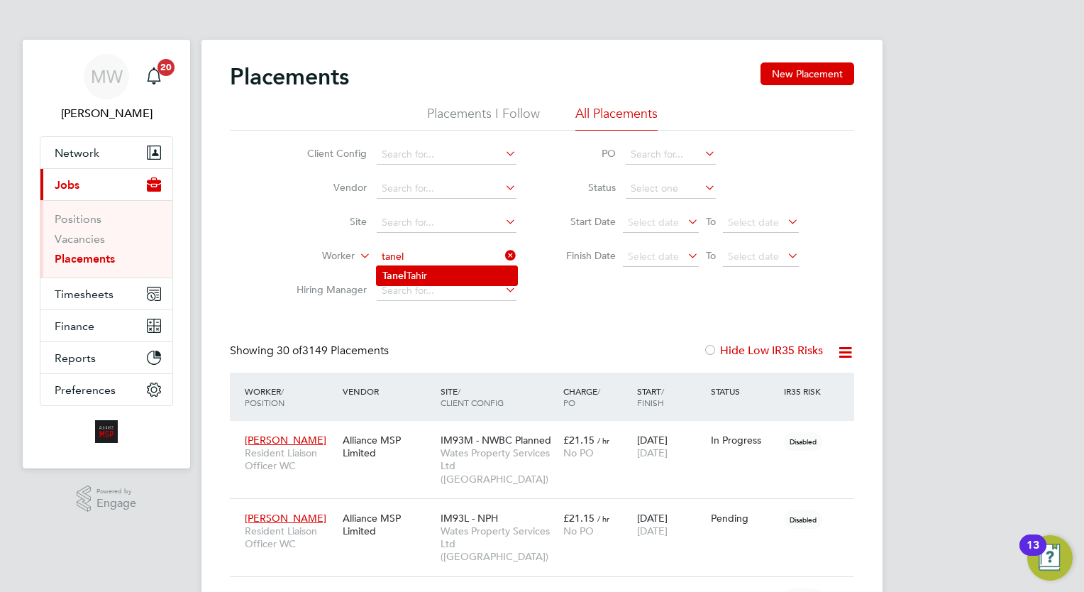
click at [462, 269] on li "Tanel Tahir" at bounding box center [447, 275] width 140 height 19
type input "Tanel Tahir"
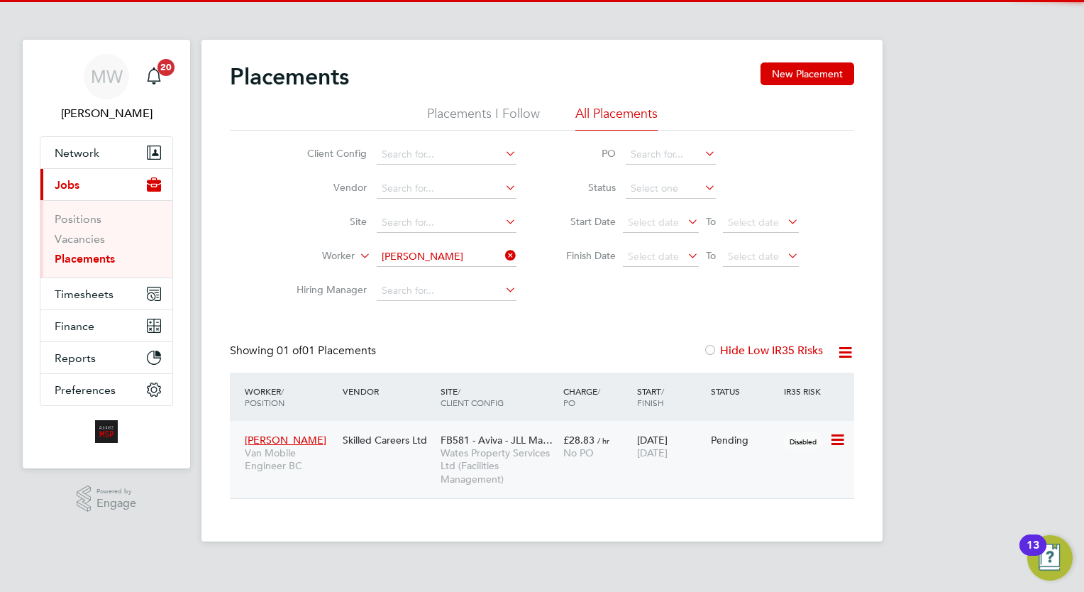
click at [578, 461] on div "£28.83 / hr No PO" at bounding box center [597, 446] width 74 height 40
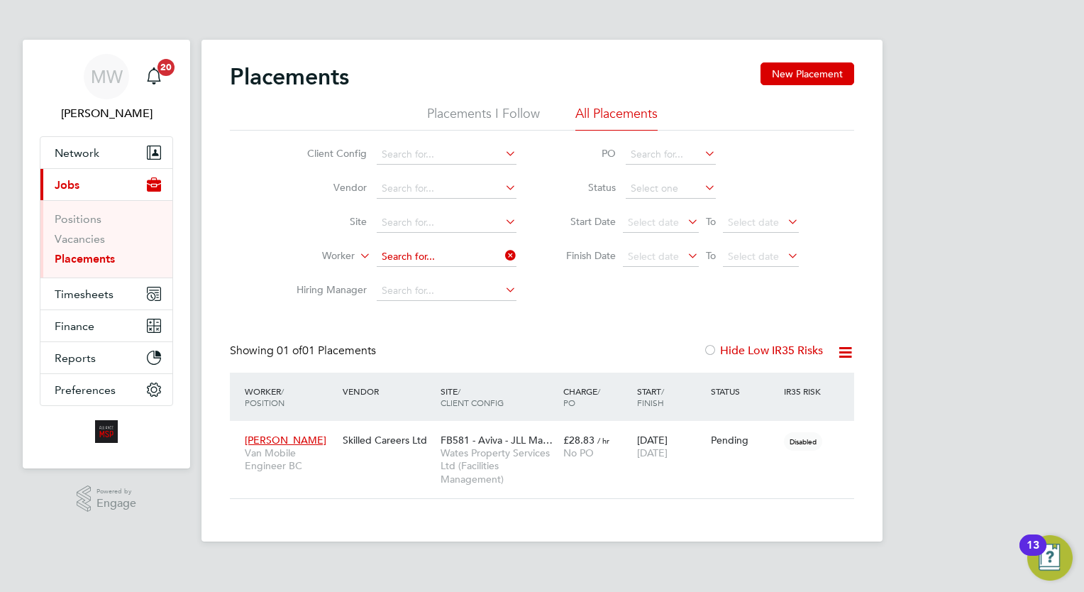
click at [498, 249] on input at bounding box center [447, 257] width 140 height 20
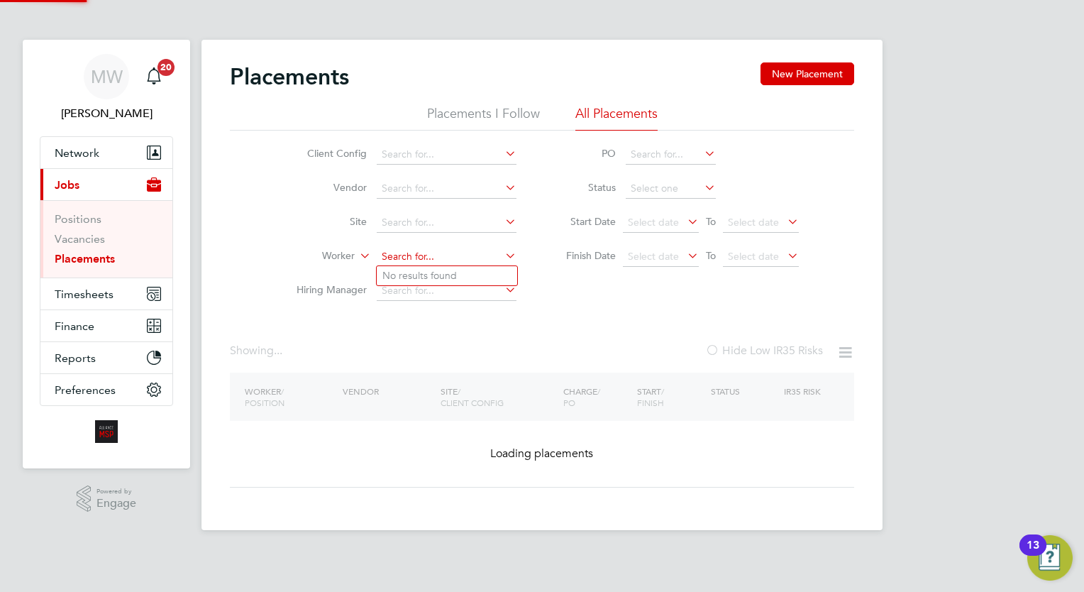
click at [500, 254] on input at bounding box center [447, 257] width 140 height 20
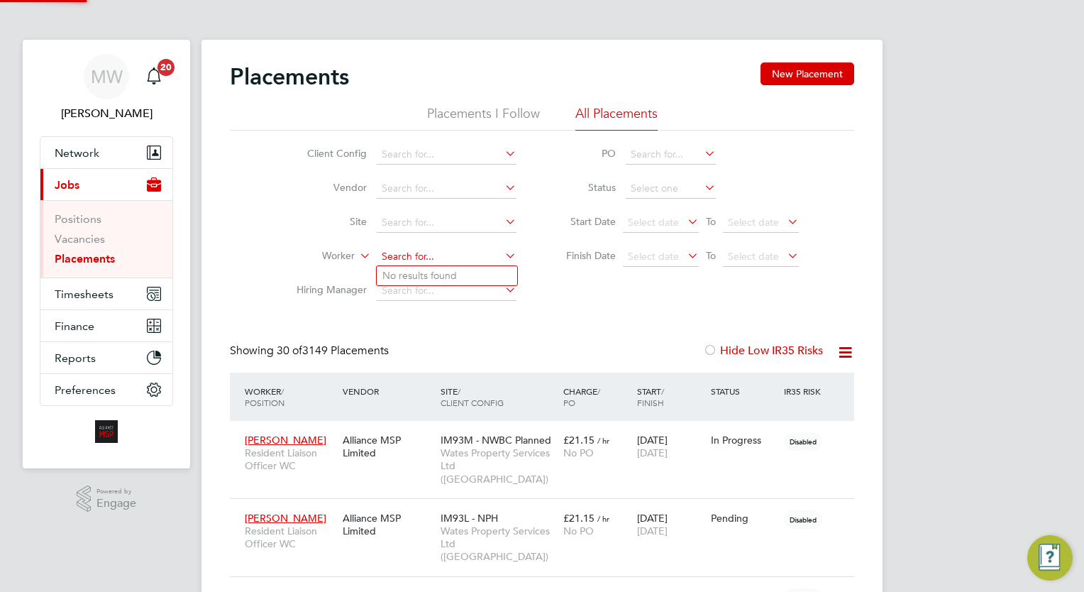
scroll to position [40, 99]
type input "birch"
click at [443, 260] on input at bounding box center [447, 257] width 140 height 20
click at [464, 275] on b "Birch" at bounding box center [475, 276] width 23 height 12
type input "[PERSON_NAME]"
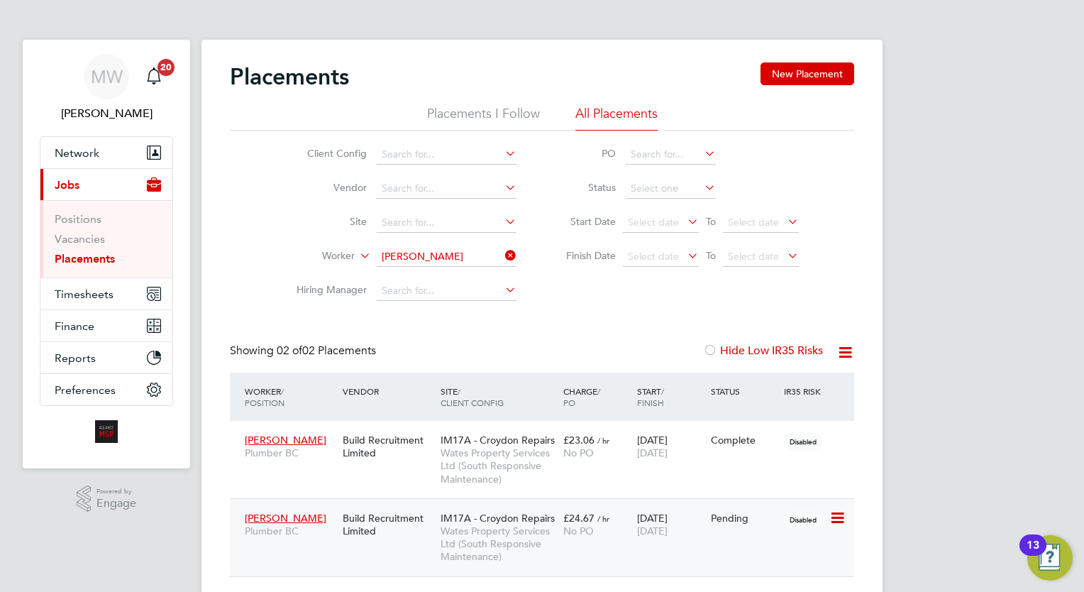
click at [553, 534] on span "Wates Property Services Ltd (South Responsive Maintenance)" at bounding box center [499, 543] width 116 height 39
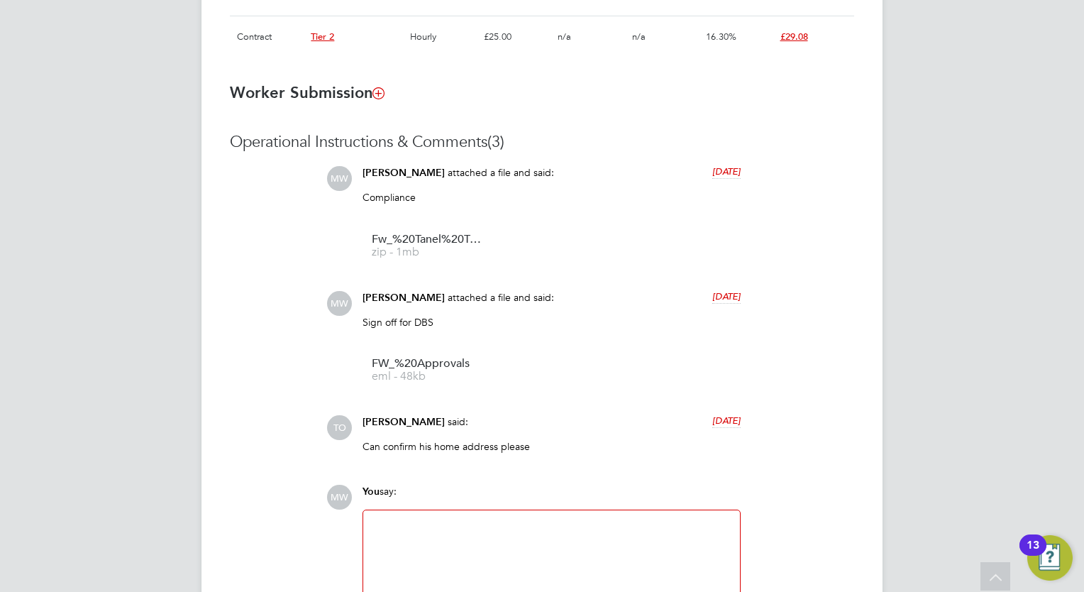
scroll to position [1200, 0]
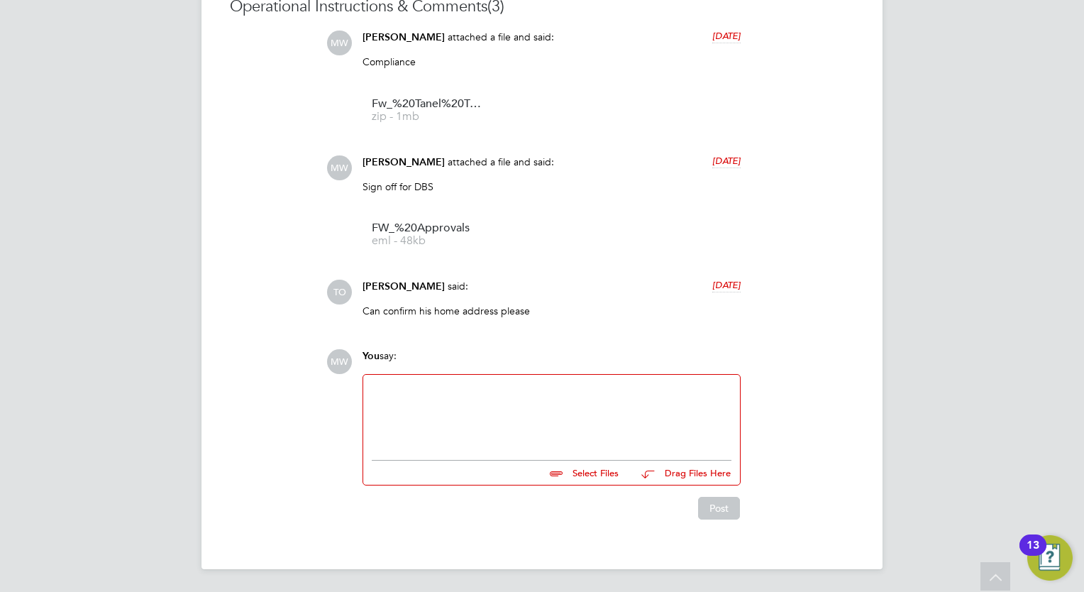
click at [551, 402] on div at bounding box center [552, 413] width 360 height 61
click at [517, 390] on div at bounding box center [552, 413] width 360 height 61
click at [610, 475] on input "file" at bounding box center [625, 470] width 213 height 20
click at [609, 473] on input "file" at bounding box center [625, 470] width 213 height 20
type input "C:\fakepath\DOC.pdf"
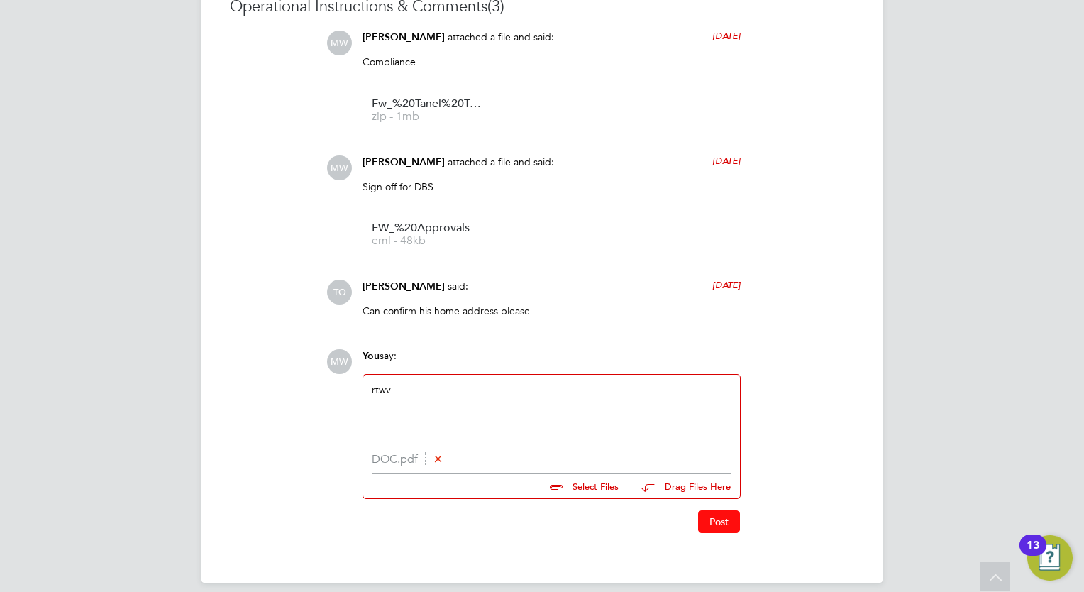
click at [724, 528] on button "Post" at bounding box center [719, 521] width 42 height 23
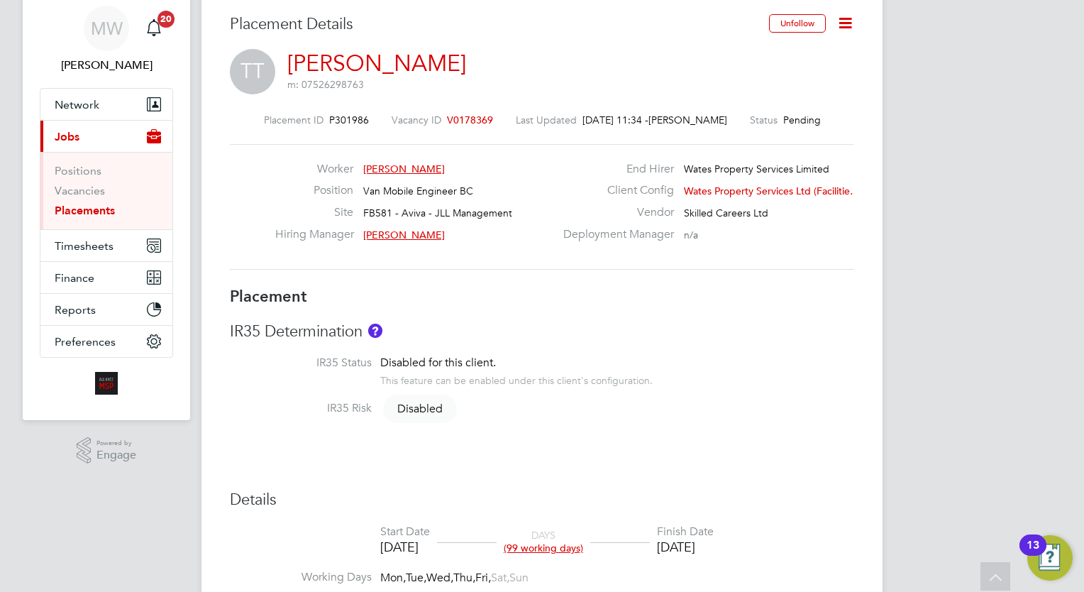
scroll to position [0, 0]
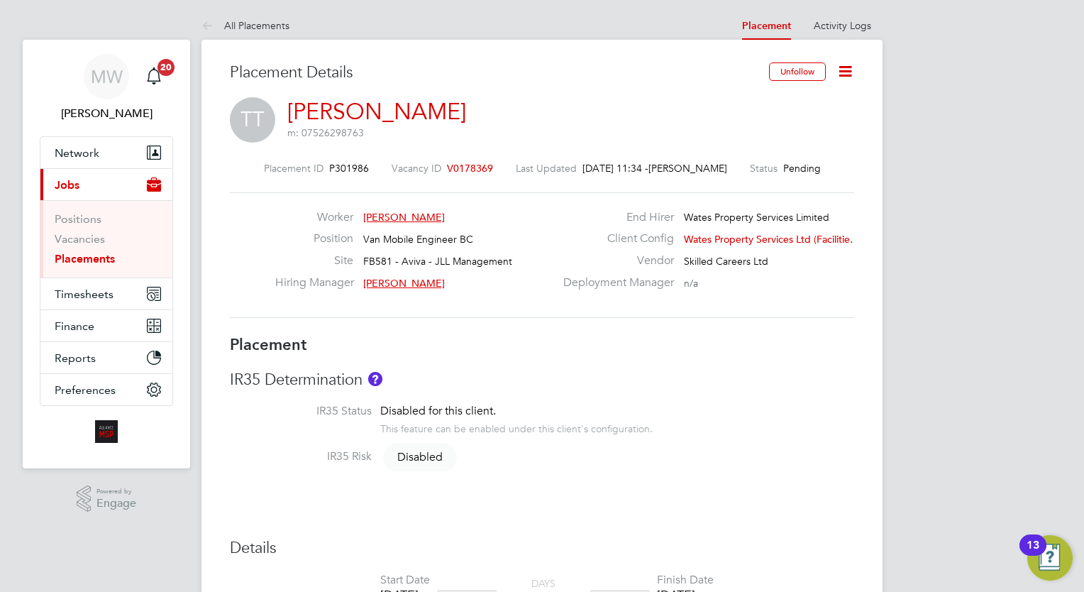
drag, startPoint x: 110, startPoint y: 254, endPoint x: 139, endPoint y: 249, distance: 29.5
click at [109, 253] on link "Placements" at bounding box center [85, 258] width 60 height 13
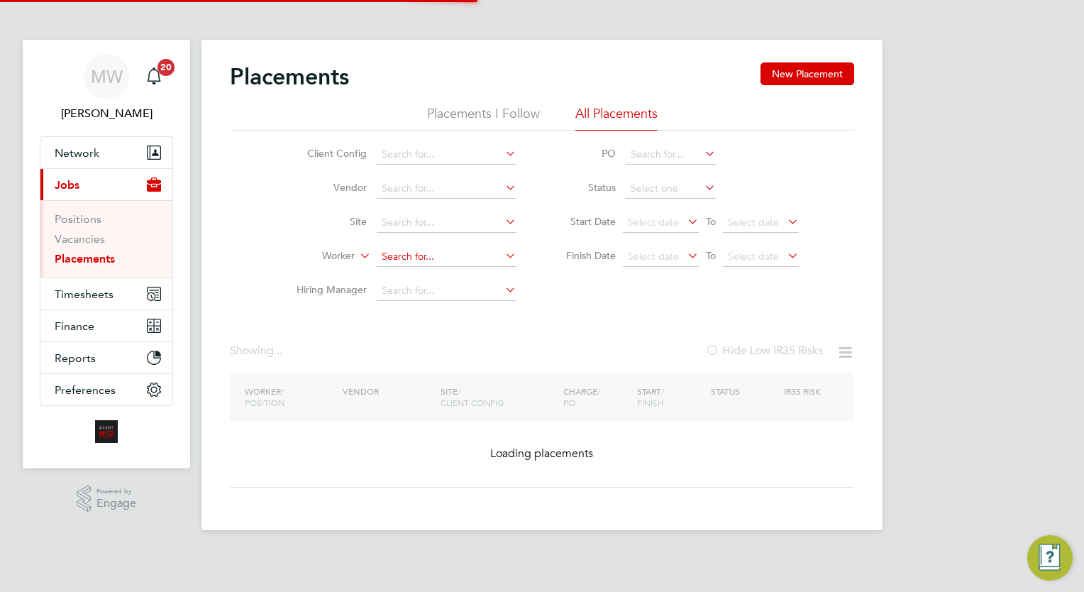
click at [426, 254] on input at bounding box center [447, 257] width 140 height 20
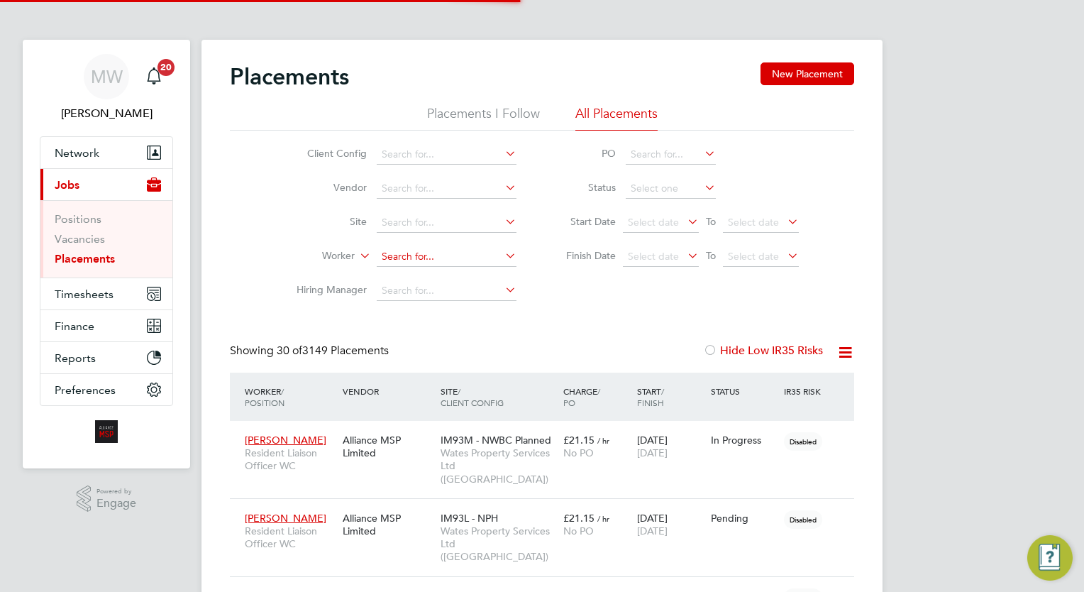
scroll to position [40, 99]
click at [450, 276] on li "Hakee m Agboluaje" at bounding box center [447, 275] width 140 height 19
type input "Hakeem Agboluaje"
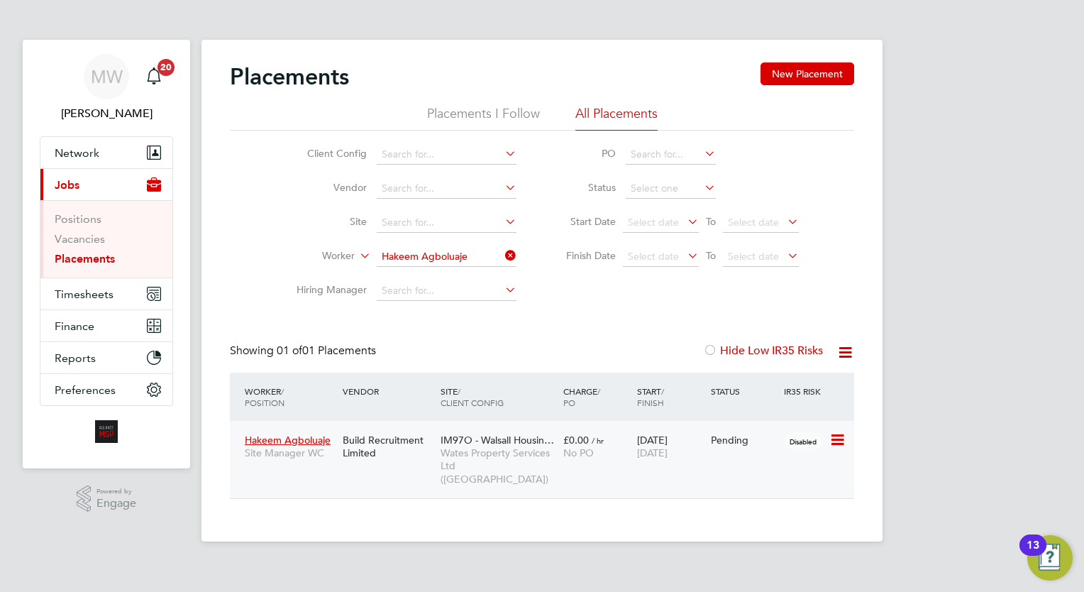
click at [478, 459] on span "Wates Property Services Ltd ([GEOGRAPHIC_DATA])" at bounding box center [499, 465] width 116 height 39
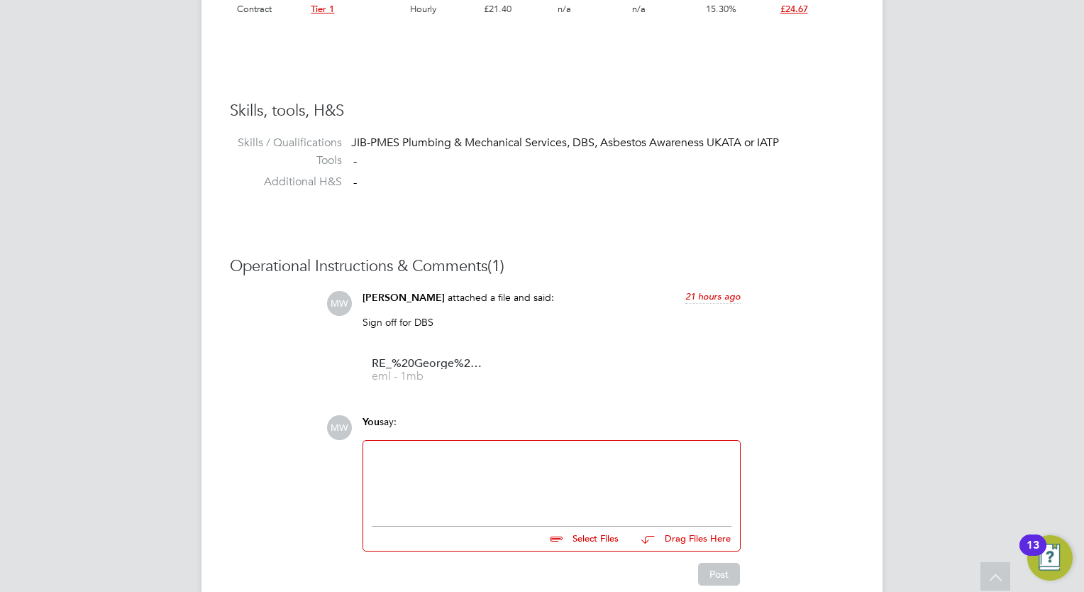
scroll to position [1907, 0]
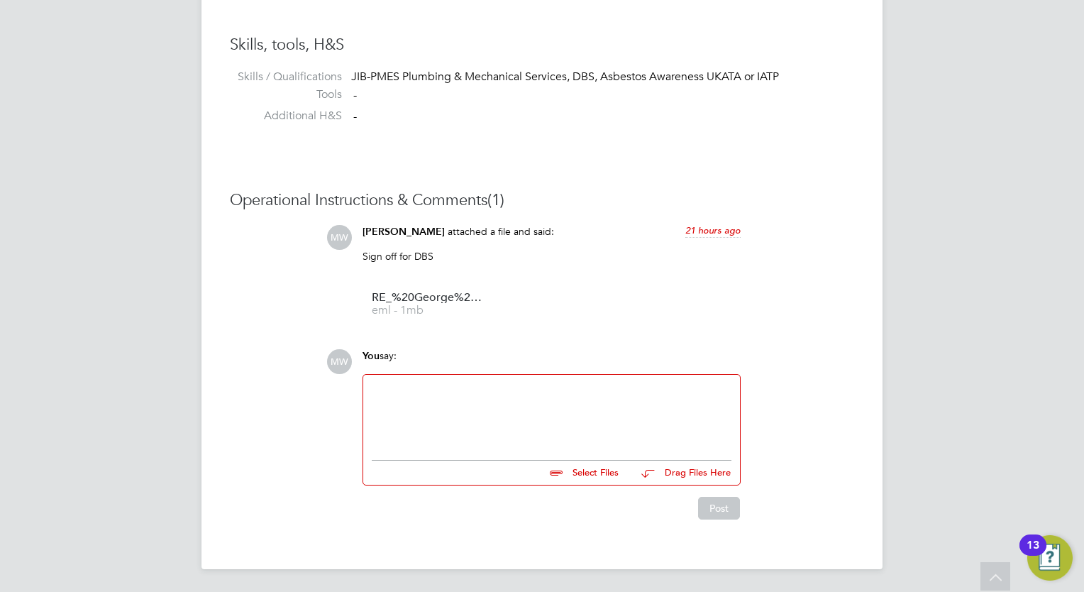
click at [539, 402] on div at bounding box center [552, 413] width 360 height 61
click at [607, 472] on input "file" at bounding box center [625, 470] width 213 height 20
type input "C:\fakepath\George_Birch_290825_111934.pdf"
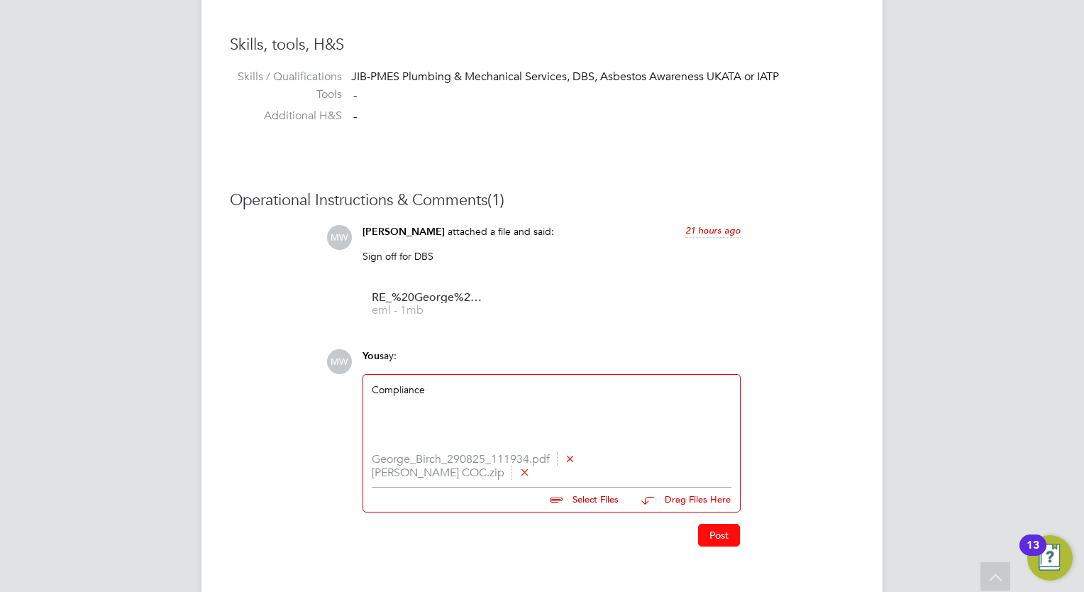
click at [707, 526] on button "Post" at bounding box center [719, 535] width 42 height 23
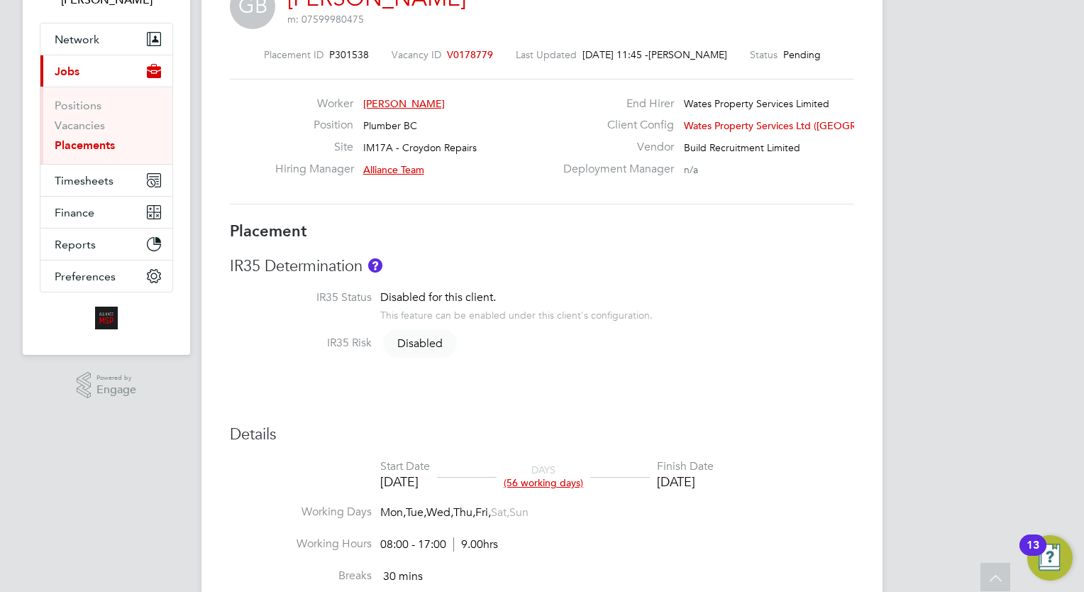
scroll to position [0, 0]
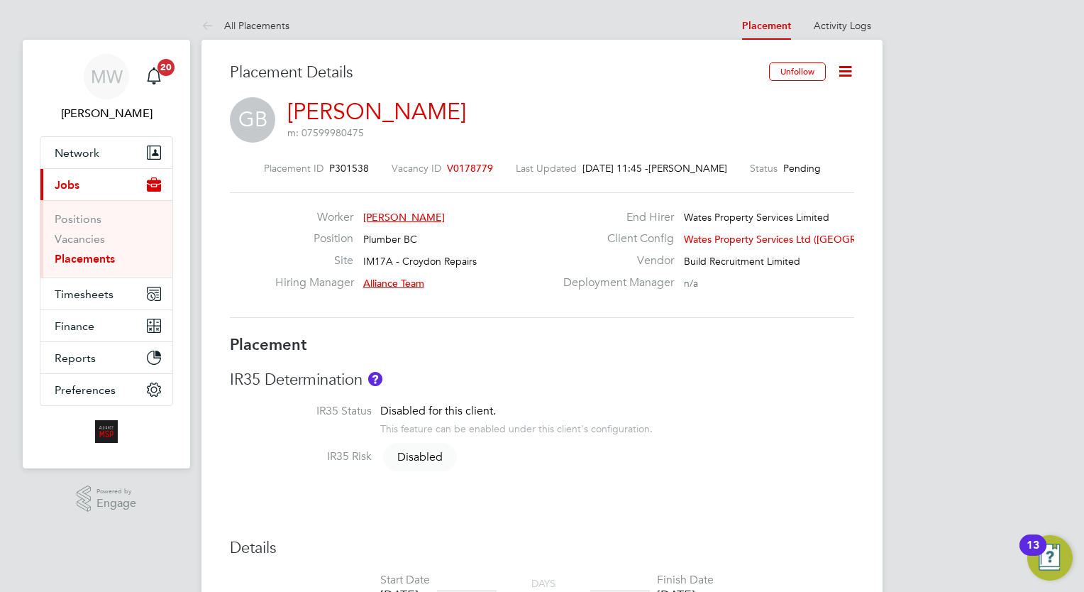
click at [84, 260] on link "Placements" at bounding box center [85, 258] width 60 height 13
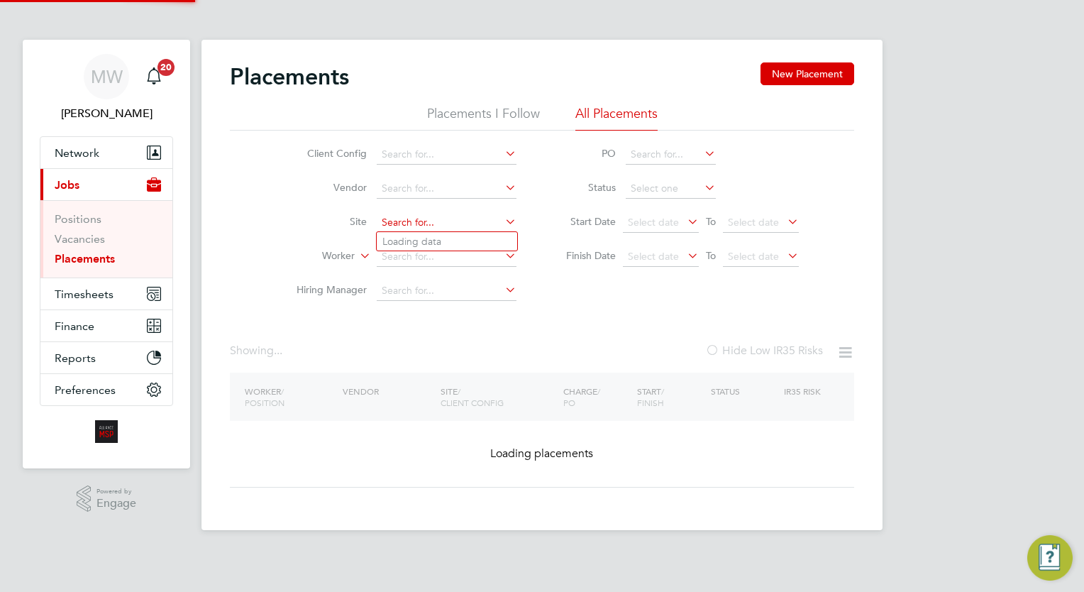
click at [380, 226] on input at bounding box center [447, 223] width 140 height 20
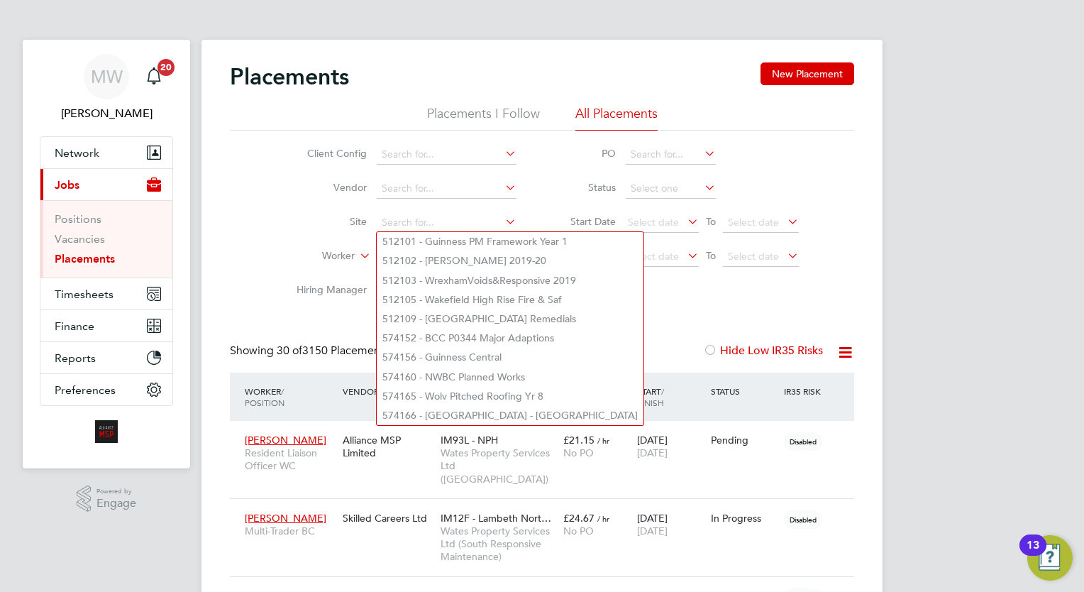
scroll to position [40, 99]
click at [285, 240] on li "Worker" at bounding box center [400, 257] width 267 height 34
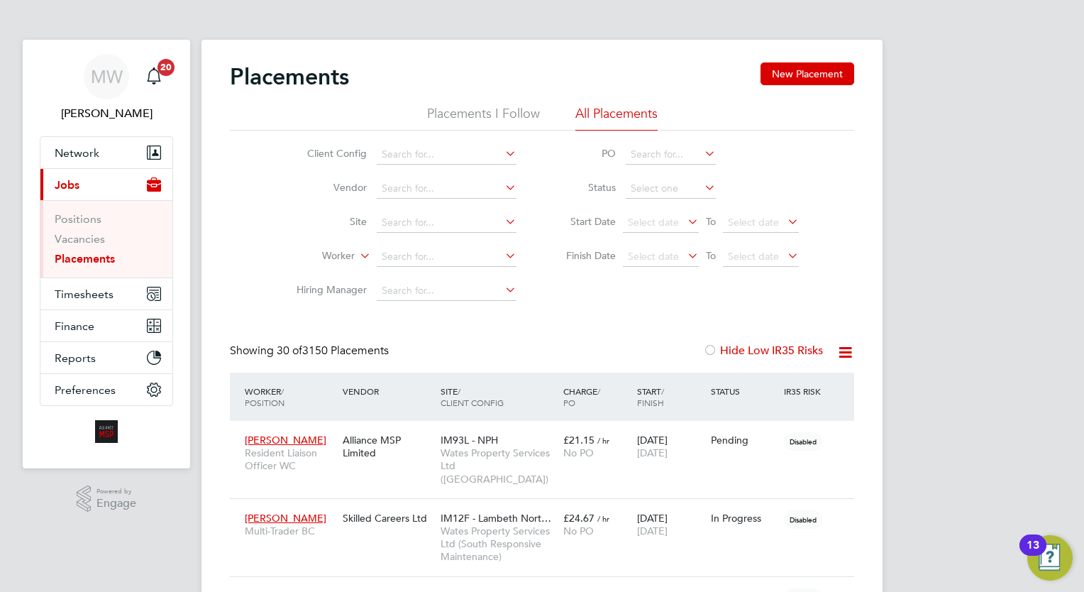
click at [92, 253] on link "Placements" at bounding box center [85, 258] width 60 height 13
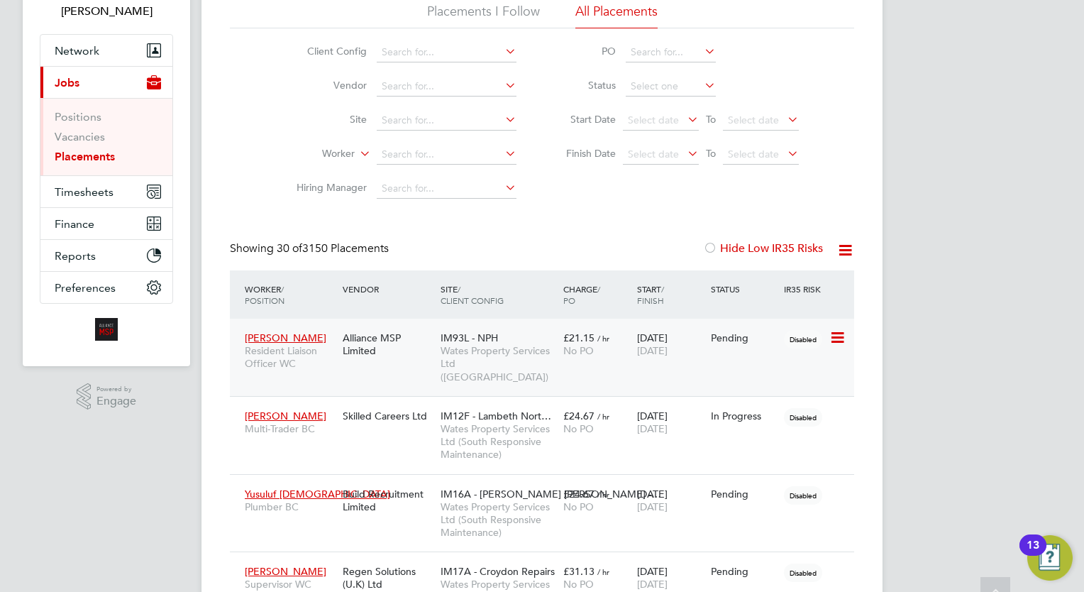
scroll to position [0, 0]
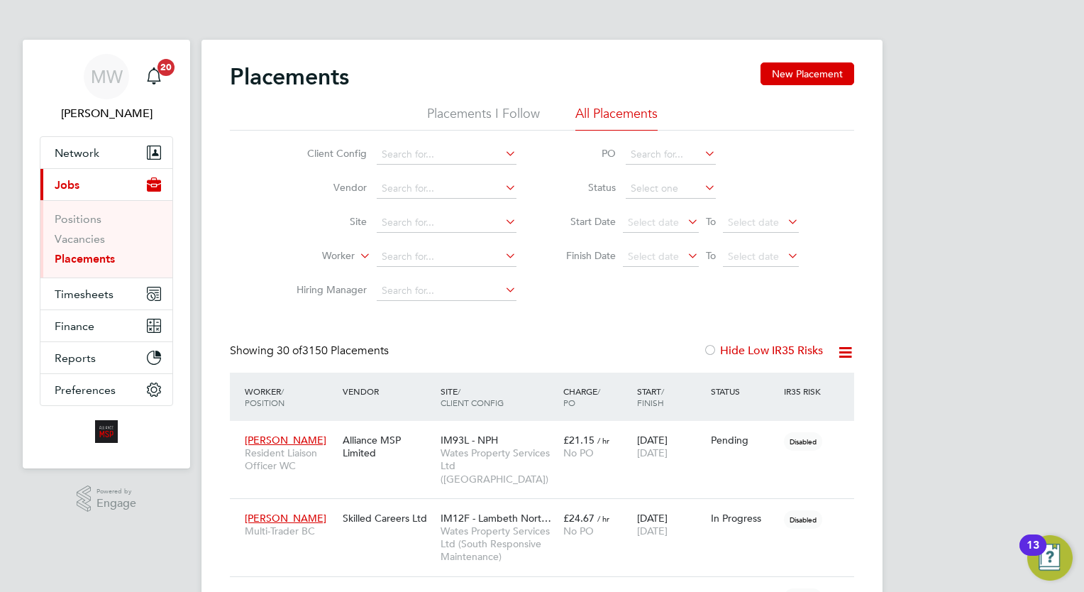
click at [499, 245] on li "Worker" at bounding box center [400, 257] width 267 height 34
click at [494, 250] on input at bounding box center [447, 257] width 140 height 20
click at [455, 272] on li "Gemm a Owen" at bounding box center [447, 275] width 140 height 19
type input "[PERSON_NAME]"
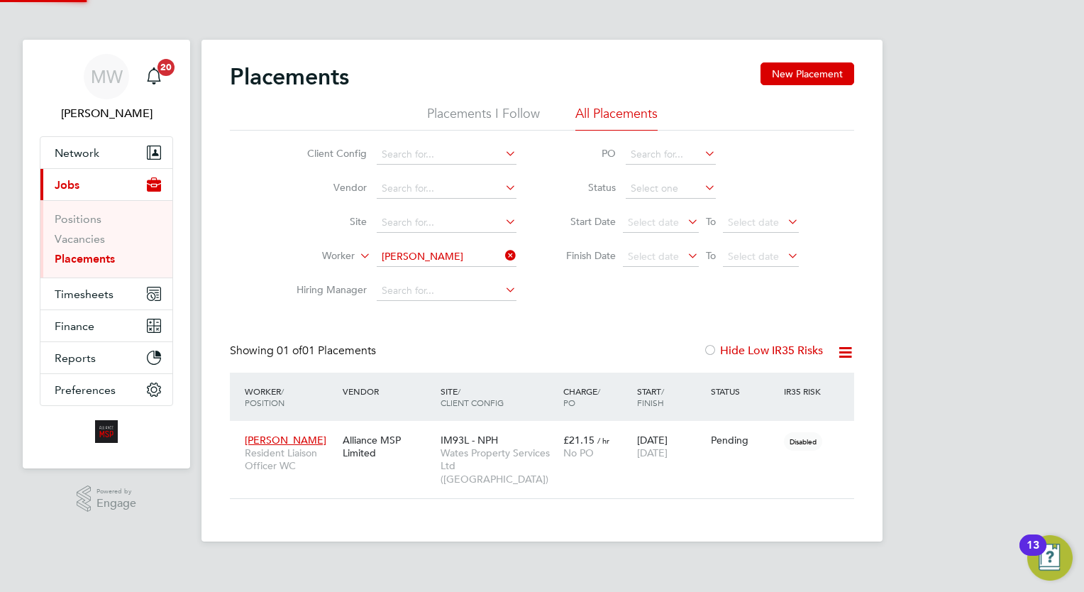
scroll to position [53, 123]
click at [481, 461] on span "Wates Property Services Ltd ([GEOGRAPHIC_DATA])" at bounding box center [499, 465] width 116 height 39
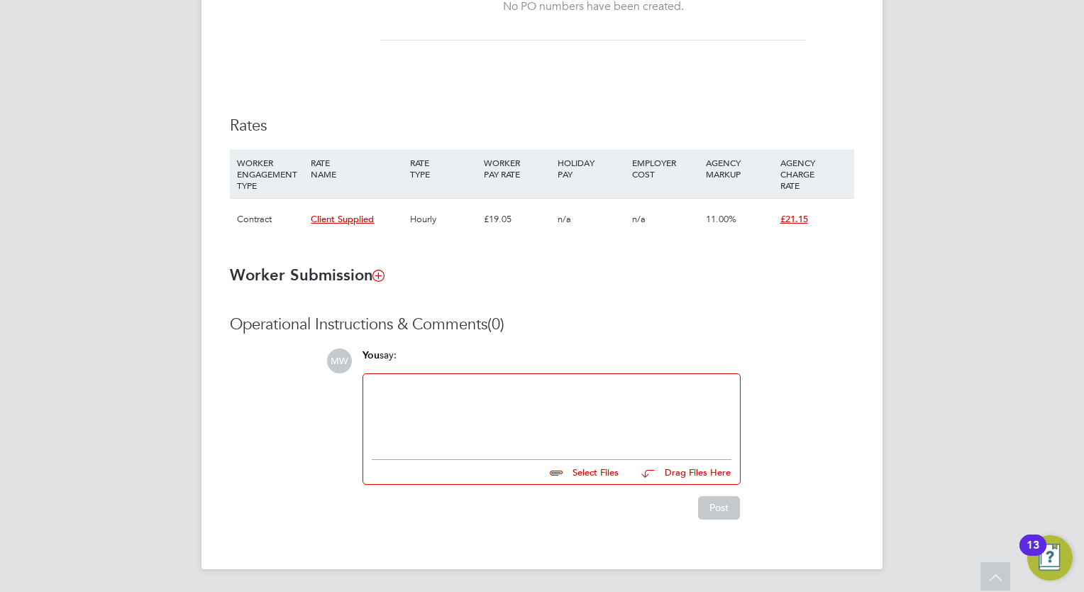
click at [488, 431] on div at bounding box center [552, 412] width 360 height 61
click at [588, 476] on input "file" at bounding box center [625, 470] width 213 height 20
type input "C:\fakepath\Scanned from a Xerox Multifunction Printer.pdf"
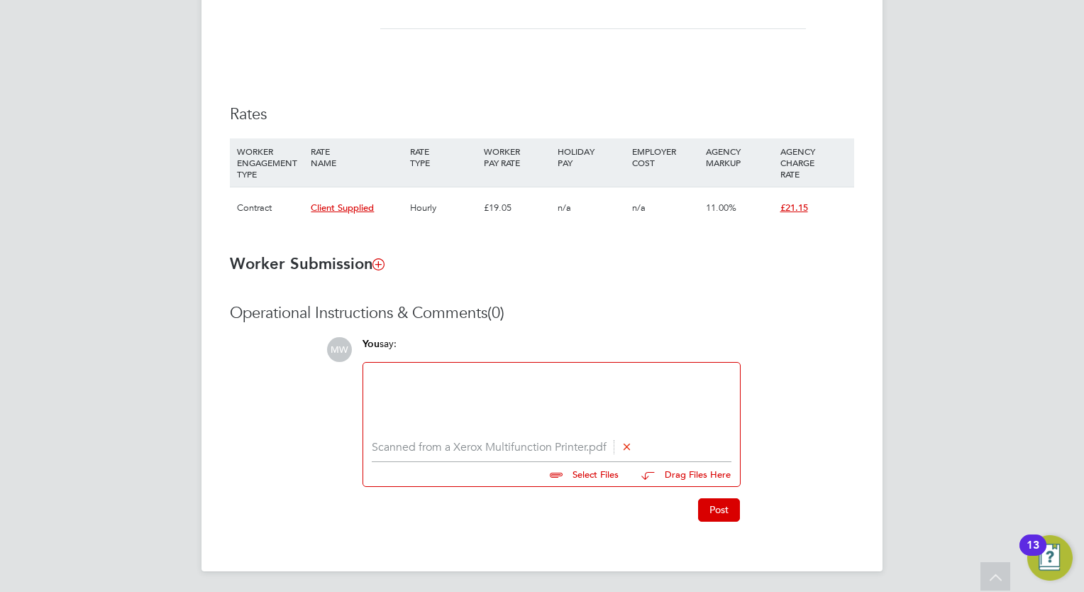
scroll to position [854, 0]
click at [721, 502] on button "Post" at bounding box center [719, 507] width 42 height 23
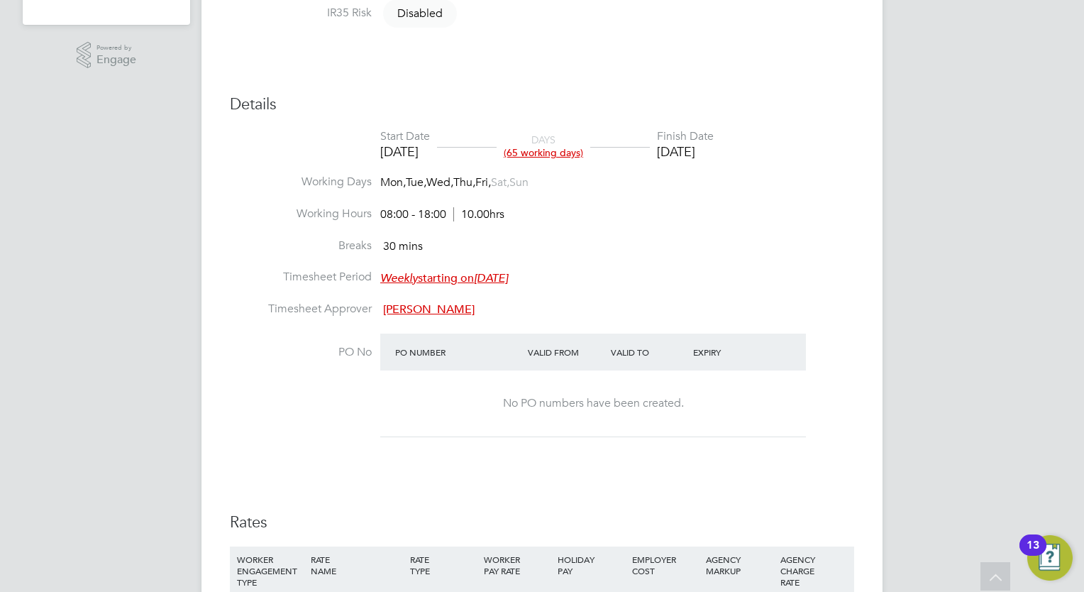
scroll to position [18, 0]
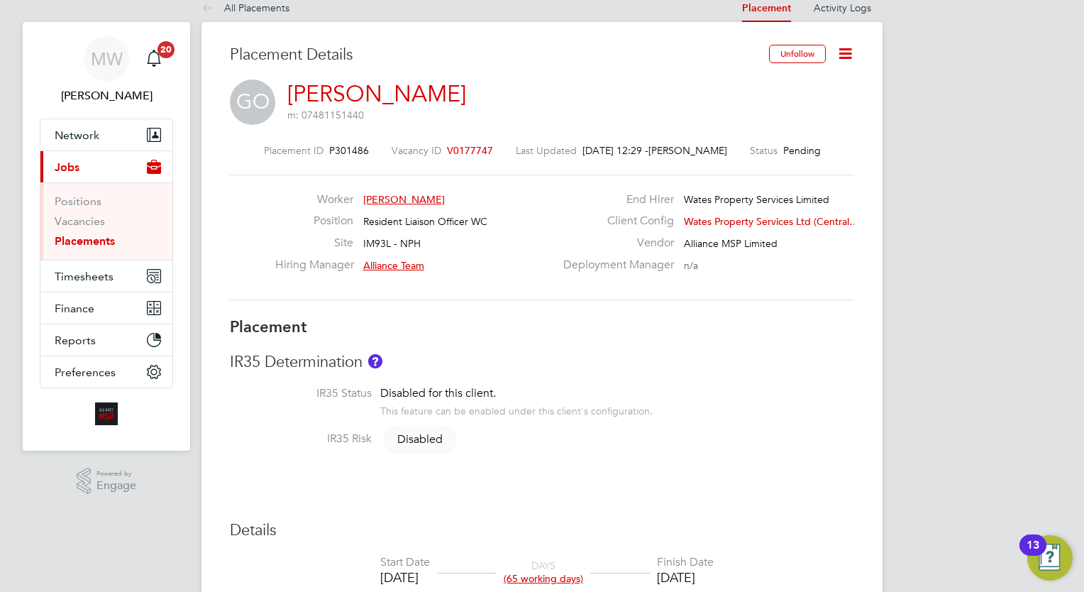
click at [117, 228] on li "Vacancies" at bounding box center [108, 224] width 106 height 20
click at [114, 238] on li "Placements" at bounding box center [108, 241] width 106 height 14
click at [121, 240] on li "Placements" at bounding box center [108, 241] width 106 height 14
click at [102, 248] on ul "Positions Vacancies Placements" at bounding box center [106, 220] width 132 height 77
click at [106, 237] on link "Placements" at bounding box center [85, 240] width 60 height 13
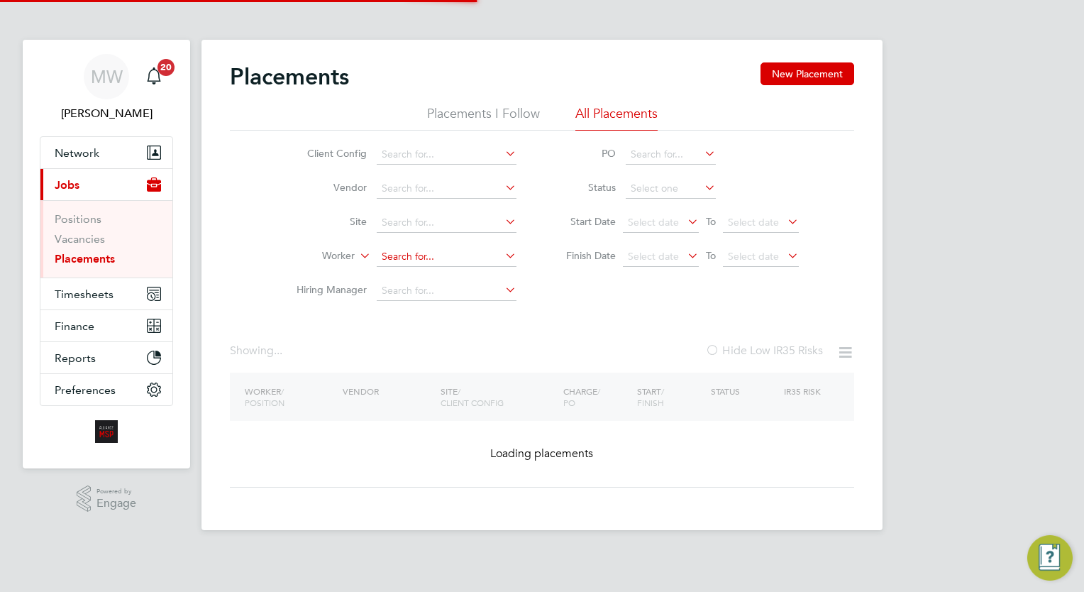
click at [438, 253] on input at bounding box center [447, 257] width 140 height 20
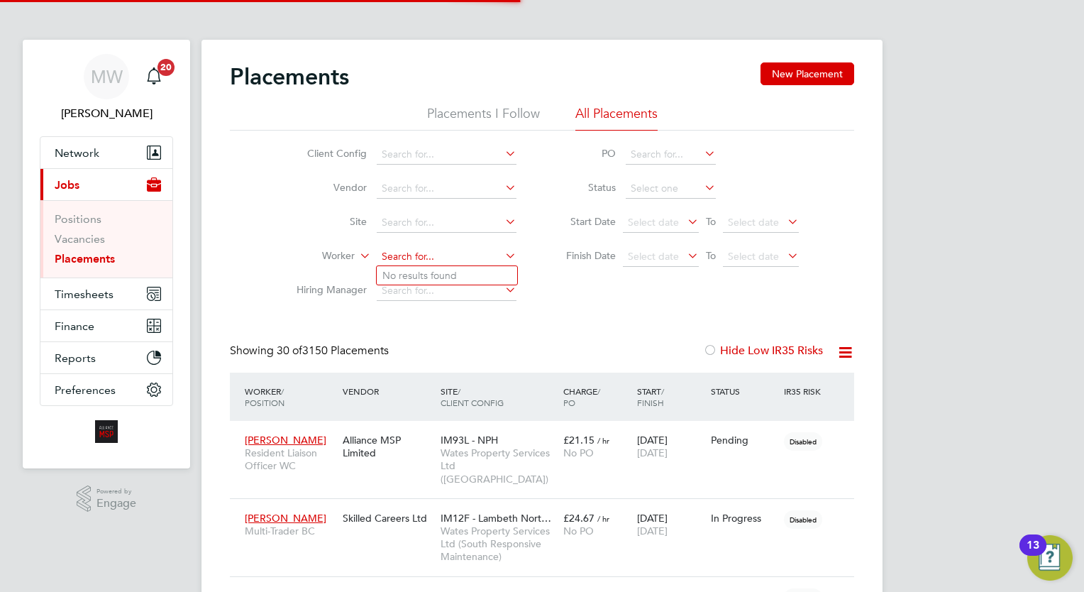
scroll to position [6, 6]
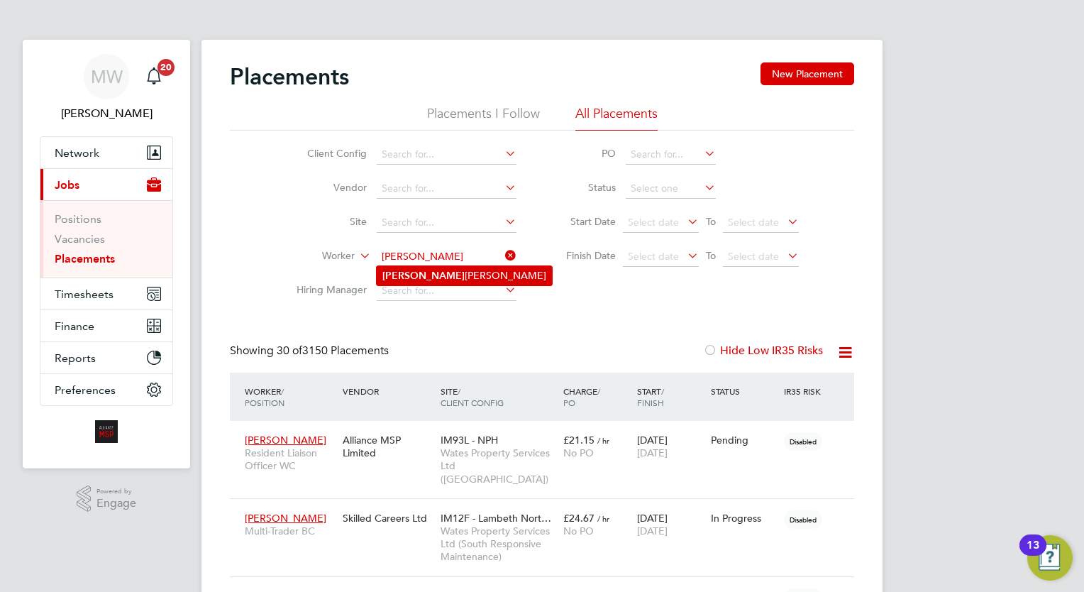
click at [465, 280] on li "Nayeem Ahmed" at bounding box center [464, 275] width 175 height 19
type input "[PERSON_NAME]"
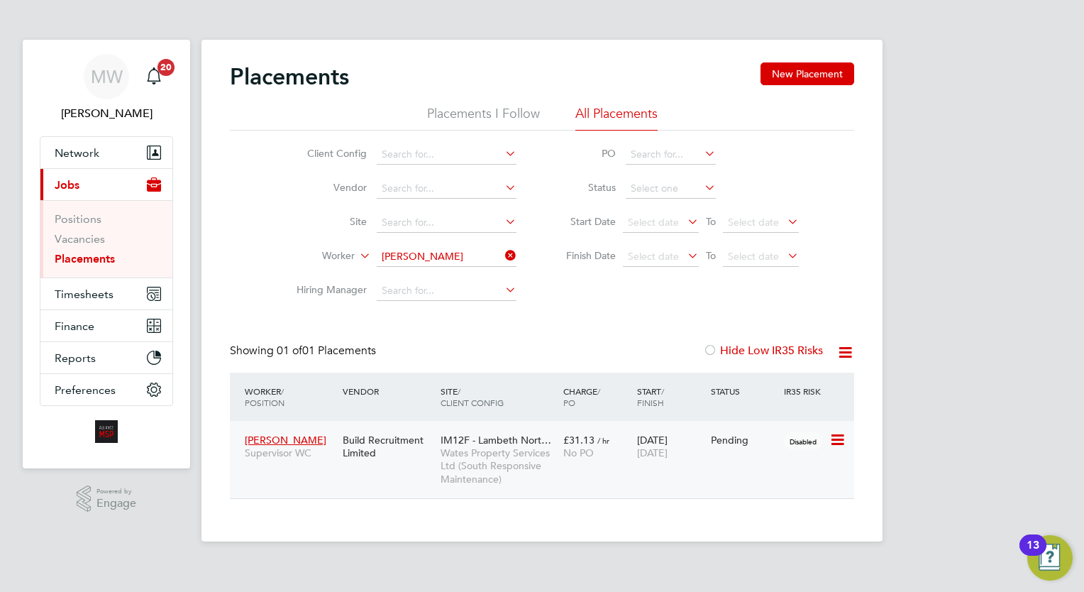
click at [539, 468] on span "Wates Property Services Ltd (South Responsive Maintenance)" at bounding box center [499, 465] width 116 height 39
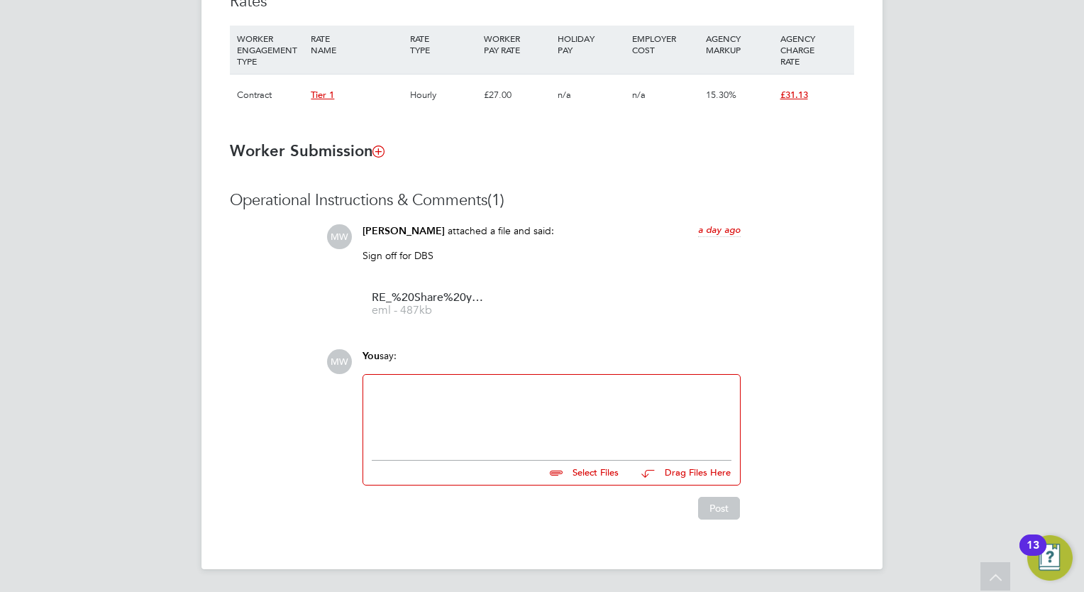
click at [487, 446] on div at bounding box center [551, 414] width 377 height 78
click at [485, 429] on div at bounding box center [552, 413] width 360 height 61
click at [586, 473] on input "file" at bounding box center [625, 470] width 213 height 20
type input "C:\fakepath\[PERSON_NAME].zip"
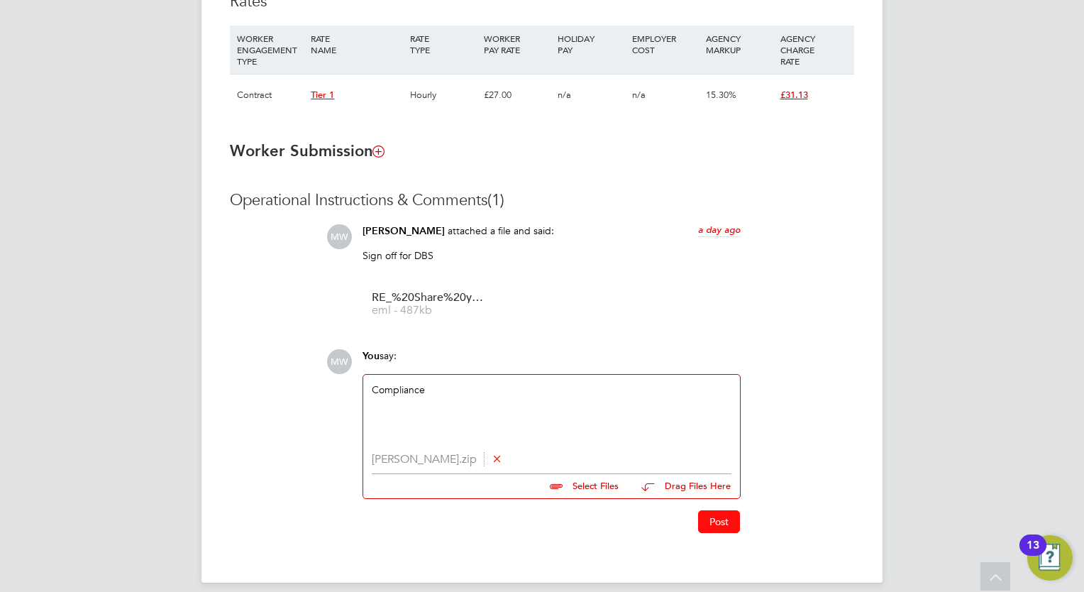
click at [723, 518] on button "Post" at bounding box center [719, 521] width 42 height 23
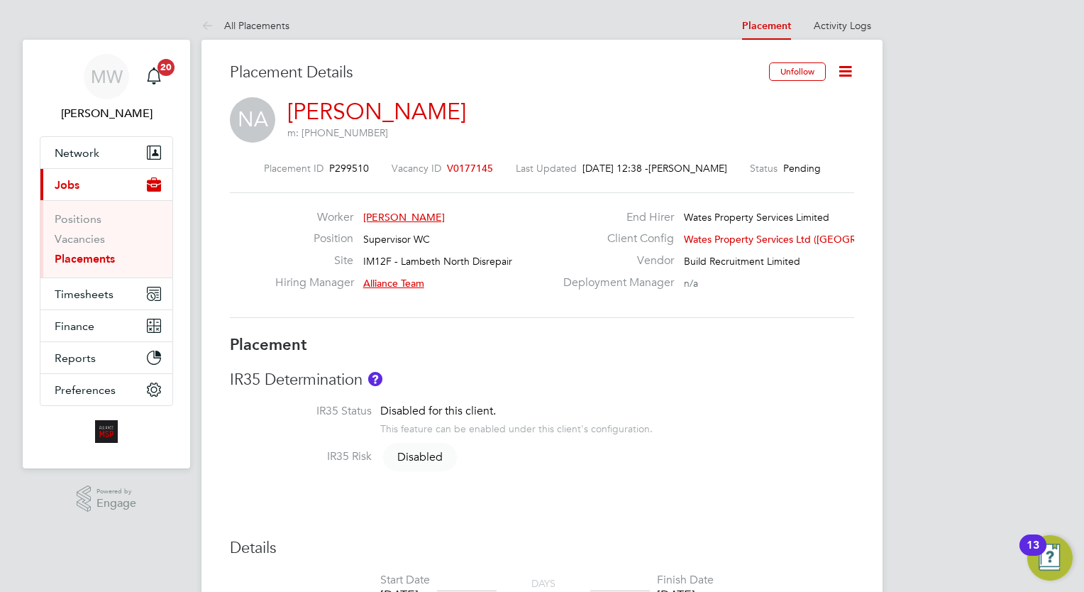
click at [99, 251] on ul "Positions Vacancies Placements" at bounding box center [106, 238] width 132 height 77
click at [102, 260] on link "Placements" at bounding box center [85, 258] width 60 height 13
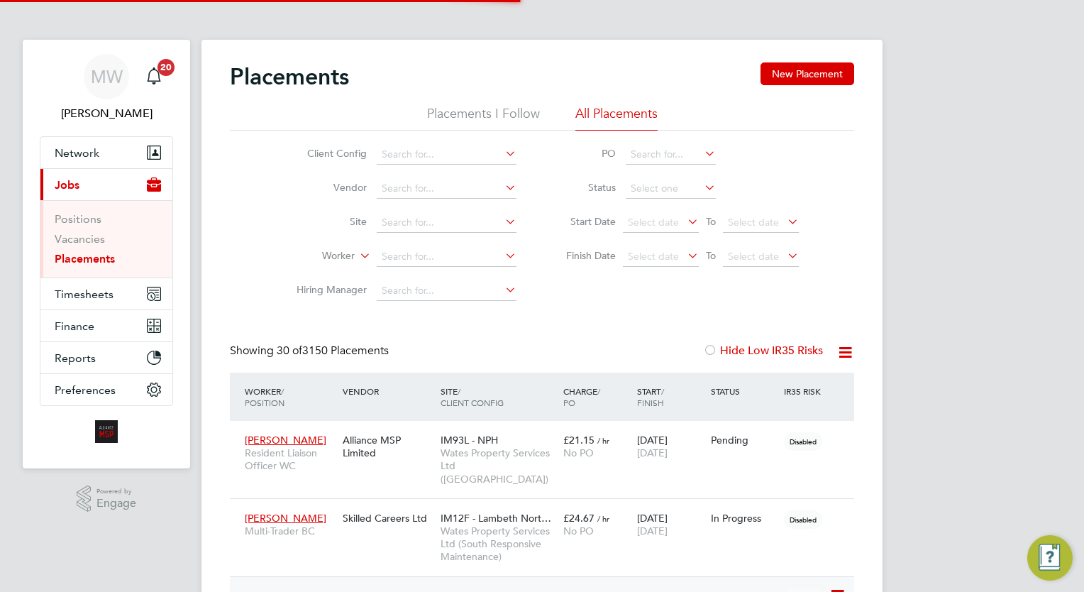
scroll to position [40, 99]
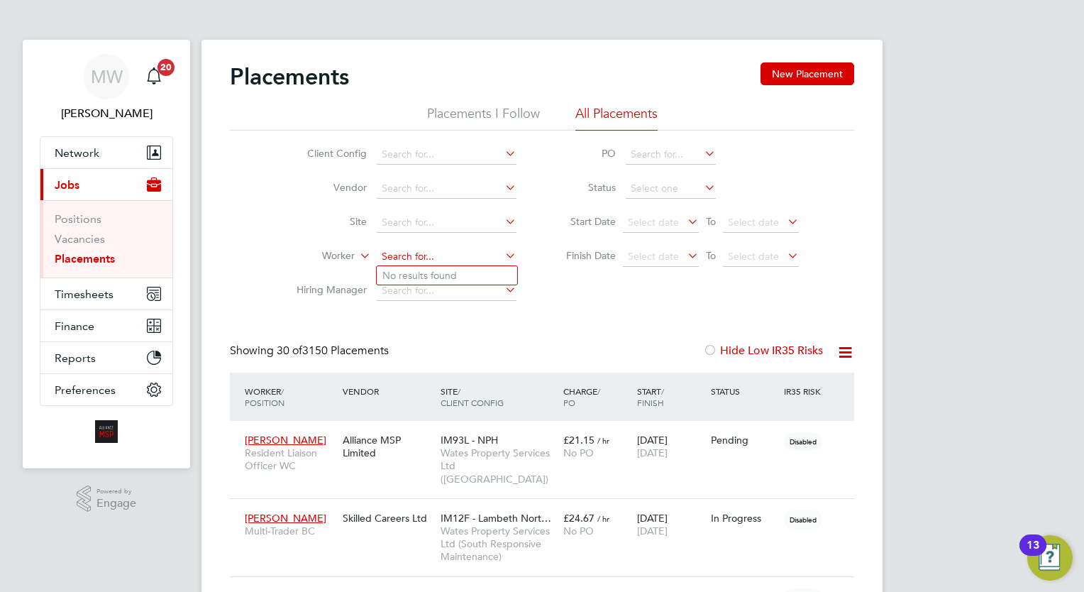
click at [423, 260] on input at bounding box center [447, 257] width 140 height 20
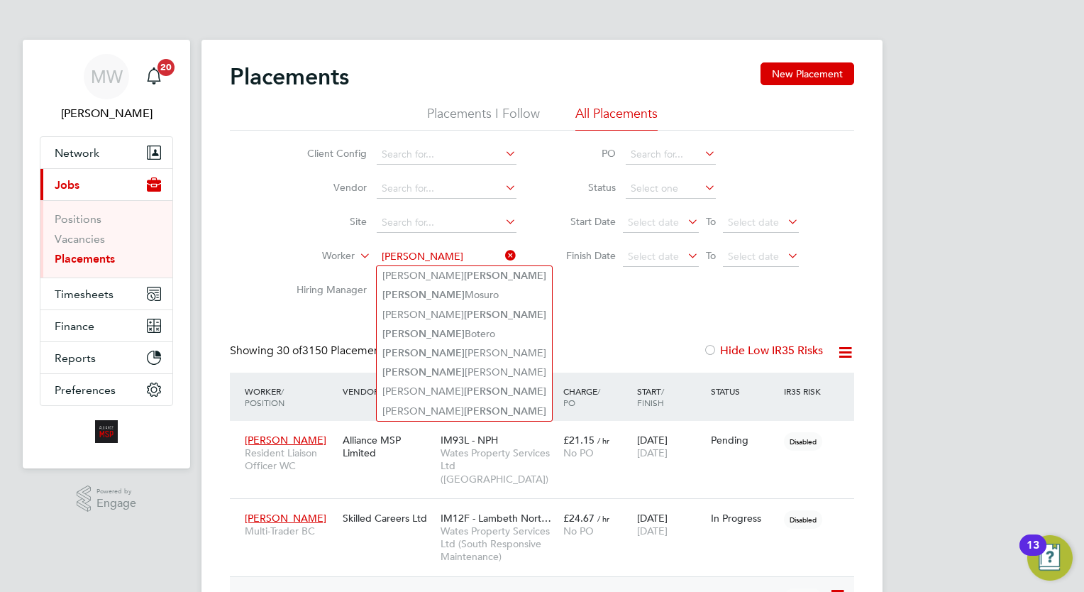
type input "[PERSON_NAME]"
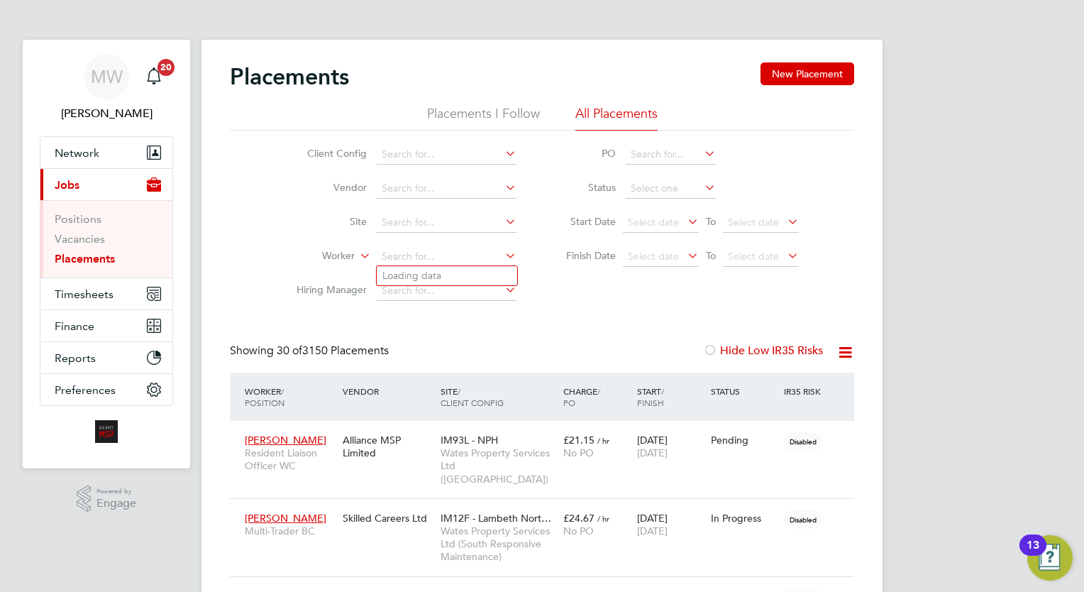
drag, startPoint x: 1055, startPoint y: 220, endPoint x: 1032, endPoint y: 223, distance: 22.9
click at [441, 255] on input at bounding box center [447, 257] width 140 height 20
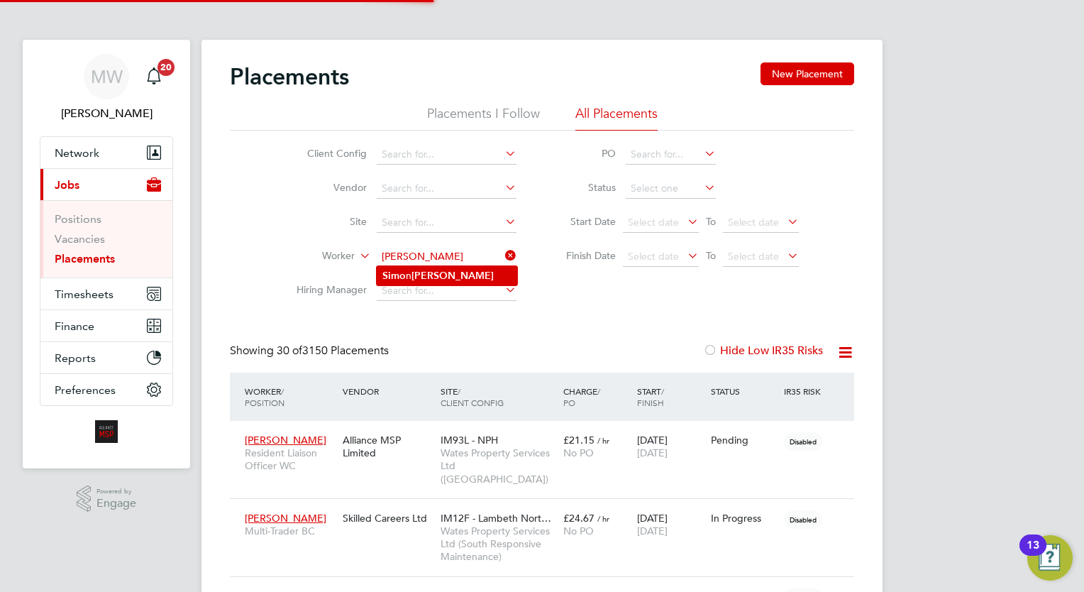
click at [465, 282] on li "[PERSON_NAME]" at bounding box center [447, 275] width 140 height 19
type input "[PERSON_NAME]"
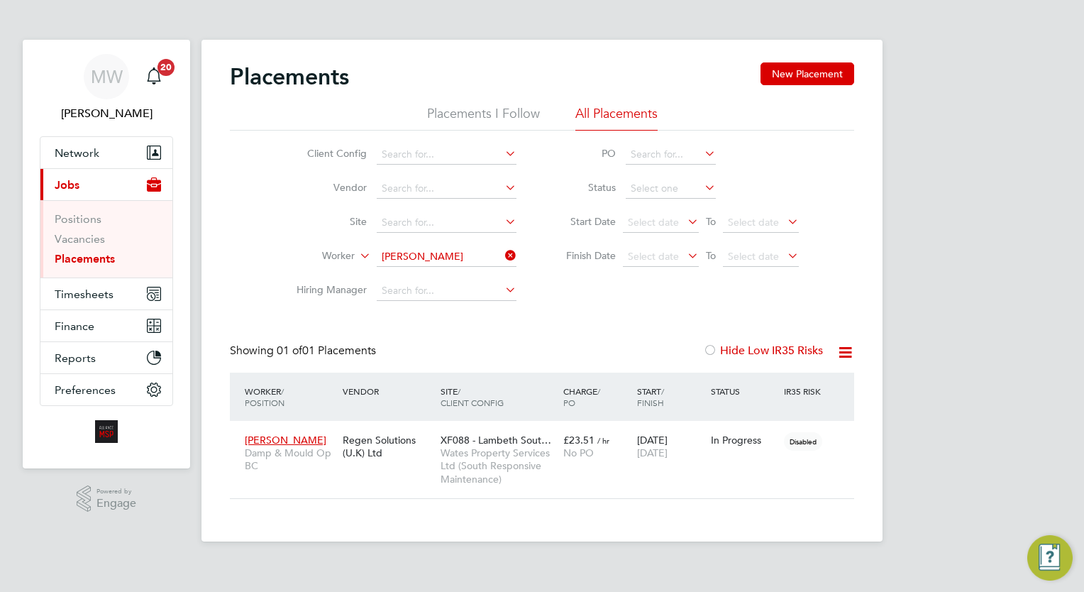
scroll to position [67, 123]
click at [111, 257] on link "Placements" at bounding box center [85, 258] width 60 height 13
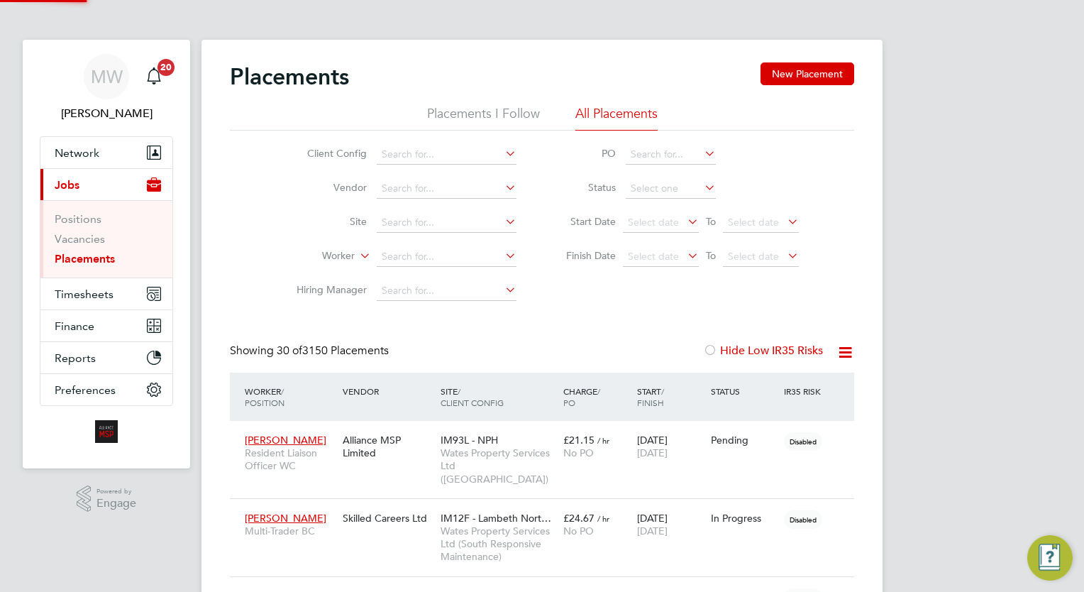
scroll to position [40, 99]
click at [111, 243] on li "Vacancies" at bounding box center [108, 242] width 106 height 20
click at [111, 259] on link "Placements" at bounding box center [85, 258] width 60 height 13
click at [683, 268] on li "Finish Date Select date To Select date" at bounding box center [675, 257] width 282 height 34
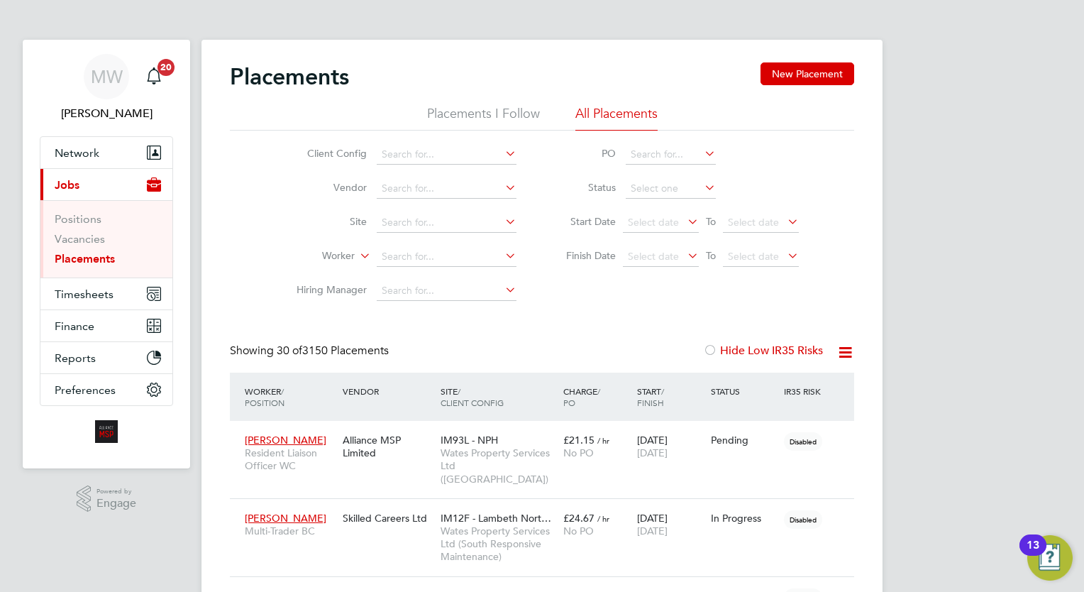
click at [685, 255] on icon at bounding box center [685, 255] width 0 height 20
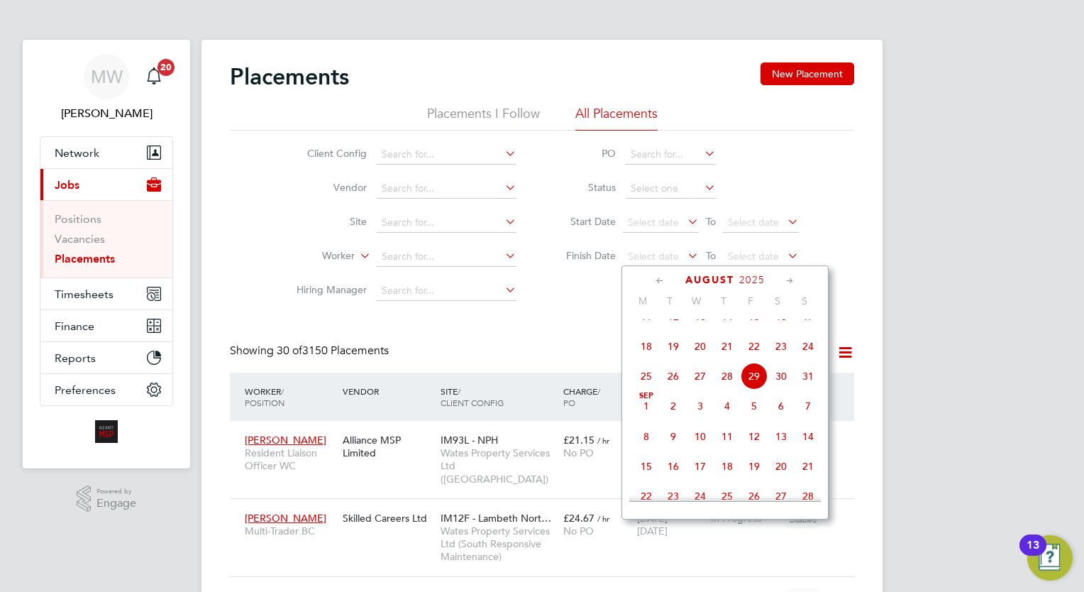
click at [730, 390] on span "28" at bounding box center [727, 376] width 27 height 27
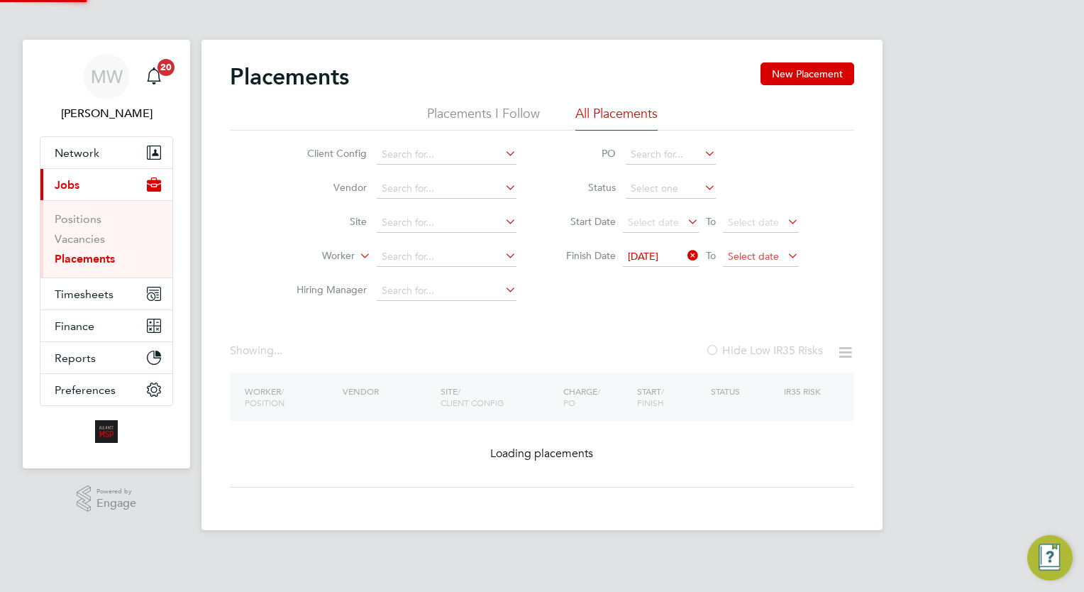
click at [739, 250] on span "Select date" at bounding box center [753, 256] width 51 height 13
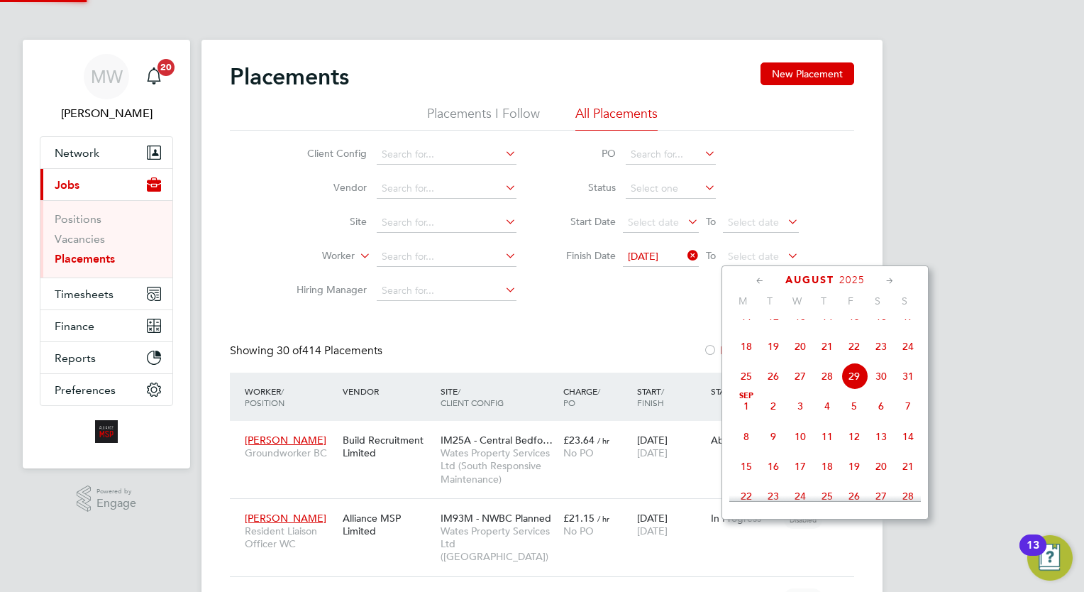
scroll to position [7, 6]
click at [825, 449] on span "11" at bounding box center [827, 436] width 27 height 27
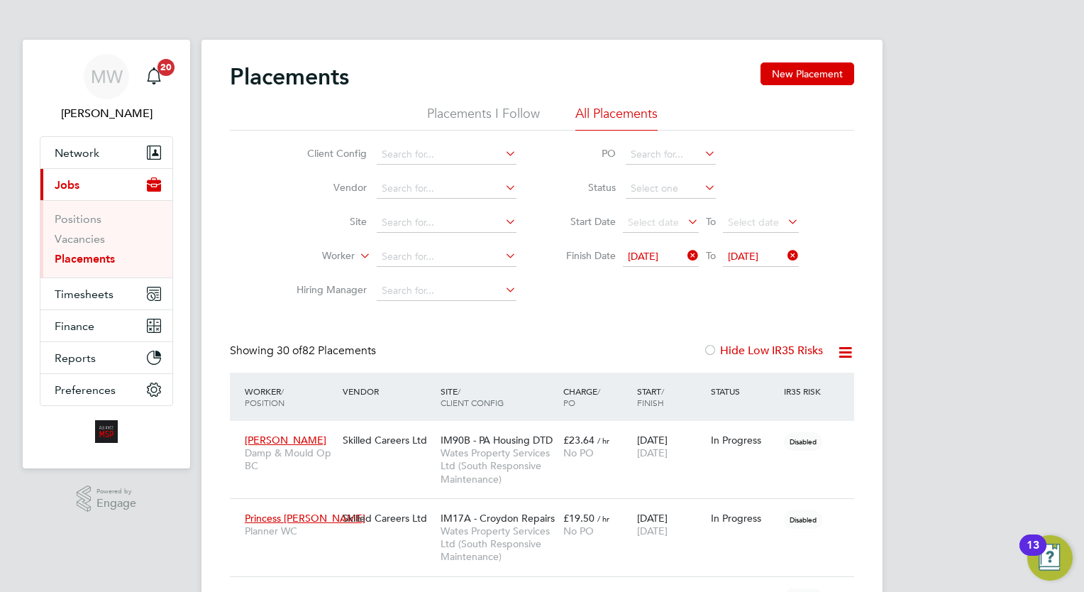
drag, startPoint x: 845, startPoint y: 350, endPoint x: 834, endPoint y: 362, distance: 15.6
click at [846, 350] on icon at bounding box center [846, 352] width 18 height 18
click at [820, 384] on li "Download Placements Report" at bounding box center [775, 386] width 151 height 20
drag, startPoint x: 843, startPoint y: 341, endPoint x: 789, endPoint y: 502, distance: 169.2
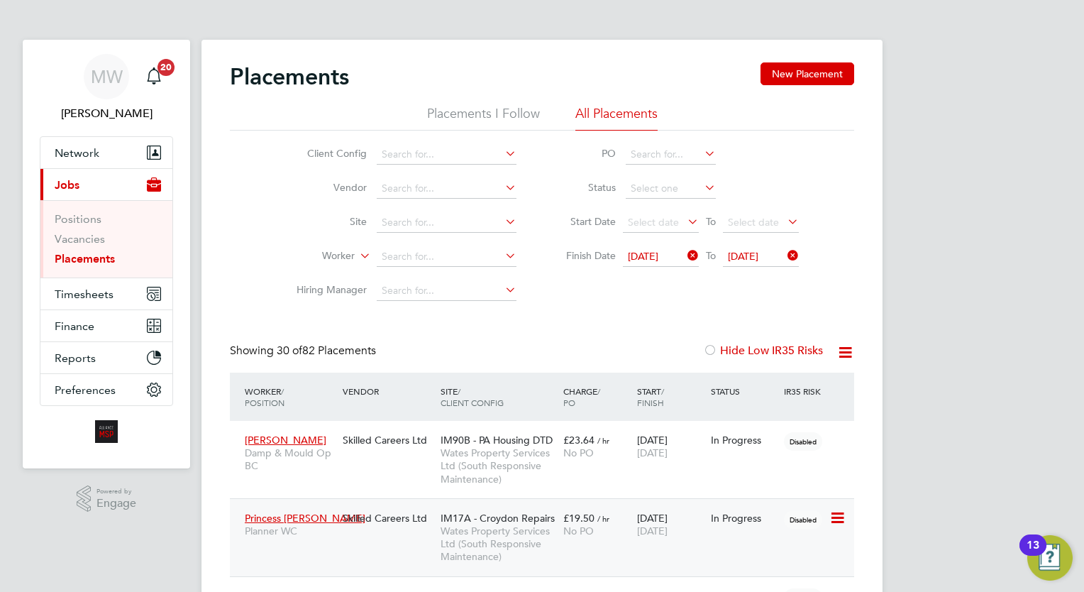
click at [778, 290] on div "Client Config Vendor Site Worker Hiring Manager PO Status Start Date Select dat…" at bounding box center [542, 219] width 624 height 177
drag, startPoint x: 800, startPoint y: 248, endPoint x: 795, endPoint y: 255, distance: 9.1
click at [795, 255] on li "Finish Date [DATE] To [DATE]" at bounding box center [675, 257] width 282 height 34
click at [785, 256] on icon at bounding box center [785, 255] width 0 height 20
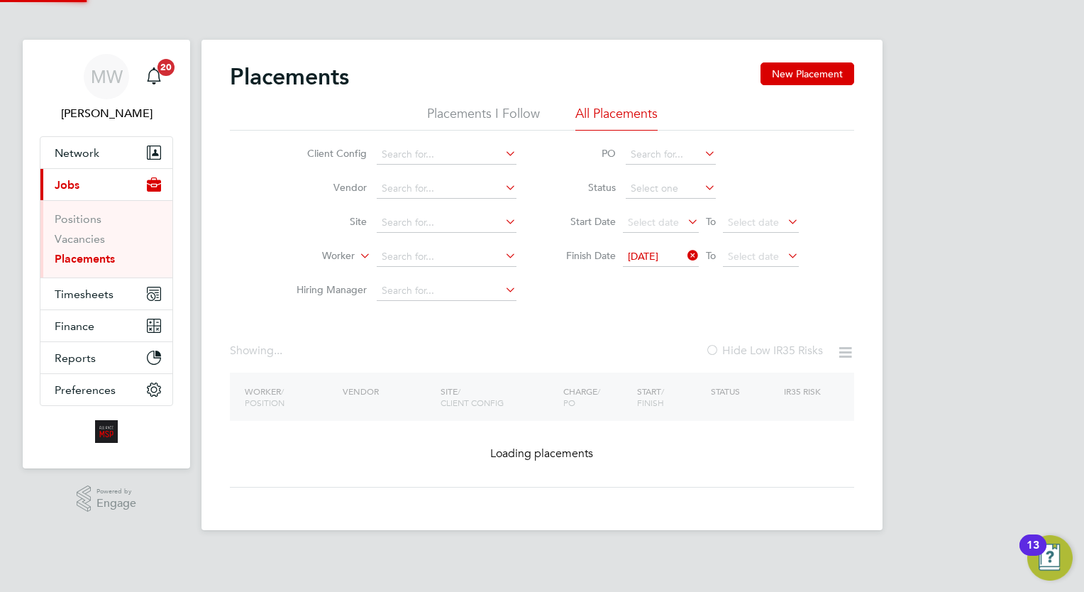
click at [785, 256] on icon at bounding box center [785, 255] width 0 height 20
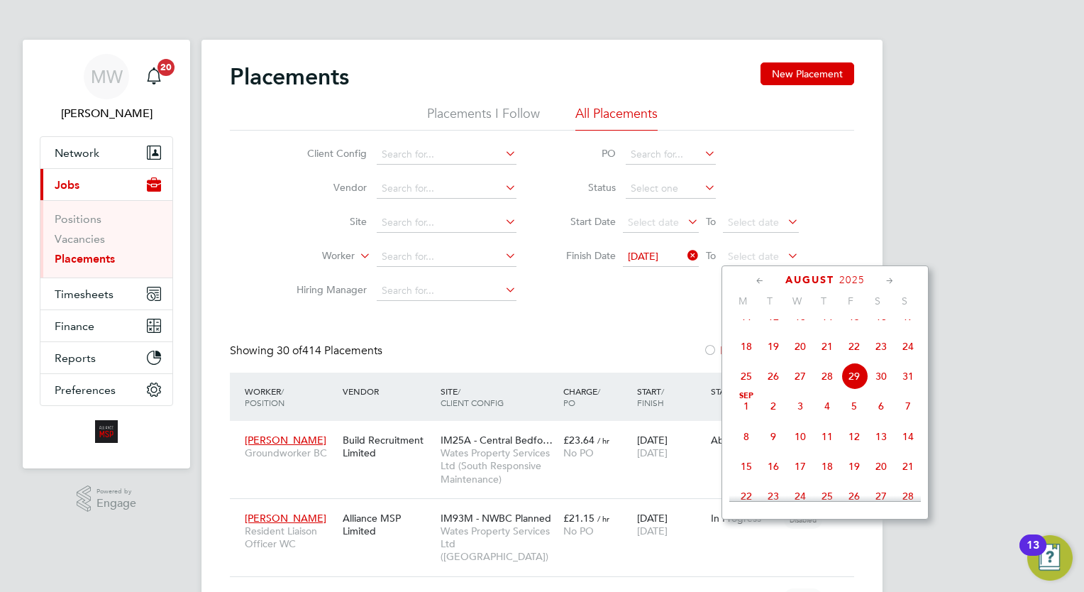
click at [826, 450] on span "11" at bounding box center [827, 436] width 27 height 27
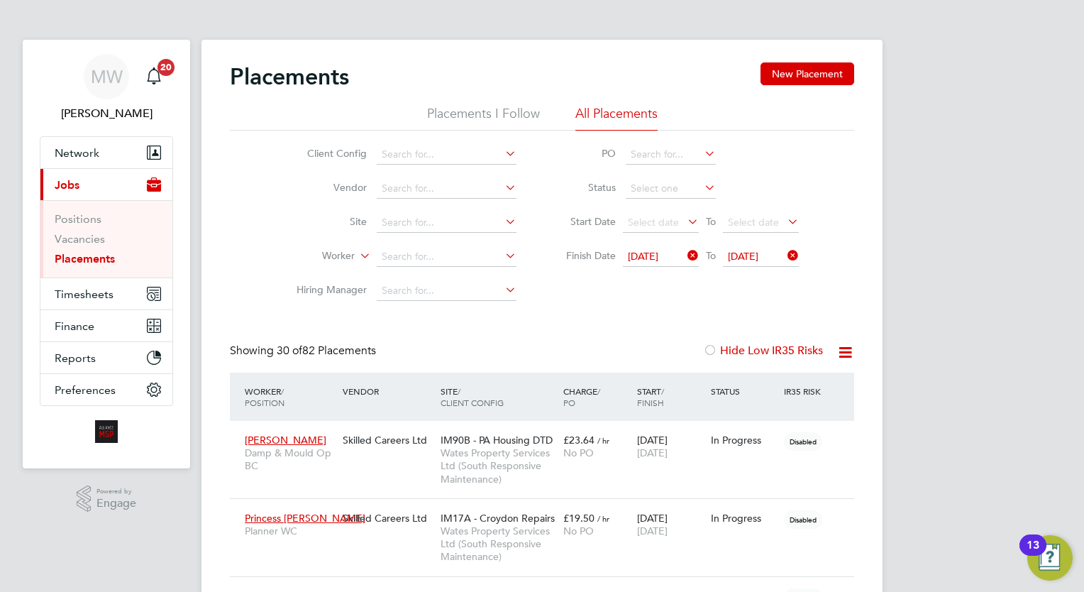
click at [837, 355] on icon at bounding box center [846, 352] width 18 height 18
click at [824, 381] on li "Download Placements Report" at bounding box center [775, 386] width 151 height 20
